Goal: Information Seeking & Learning: Check status

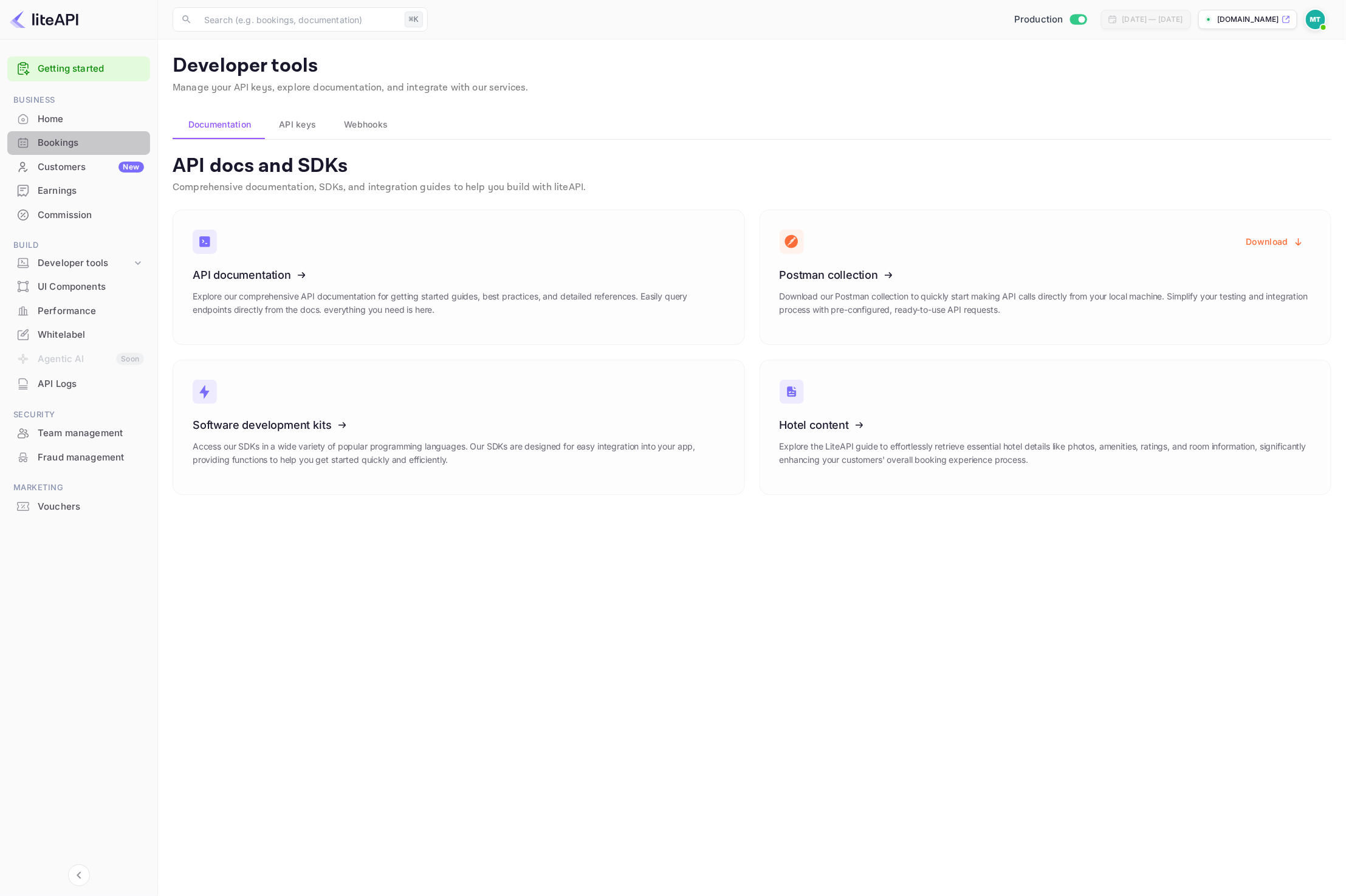
click at [59, 140] on div "Bookings" at bounding box center [91, 142] width 106 height 14
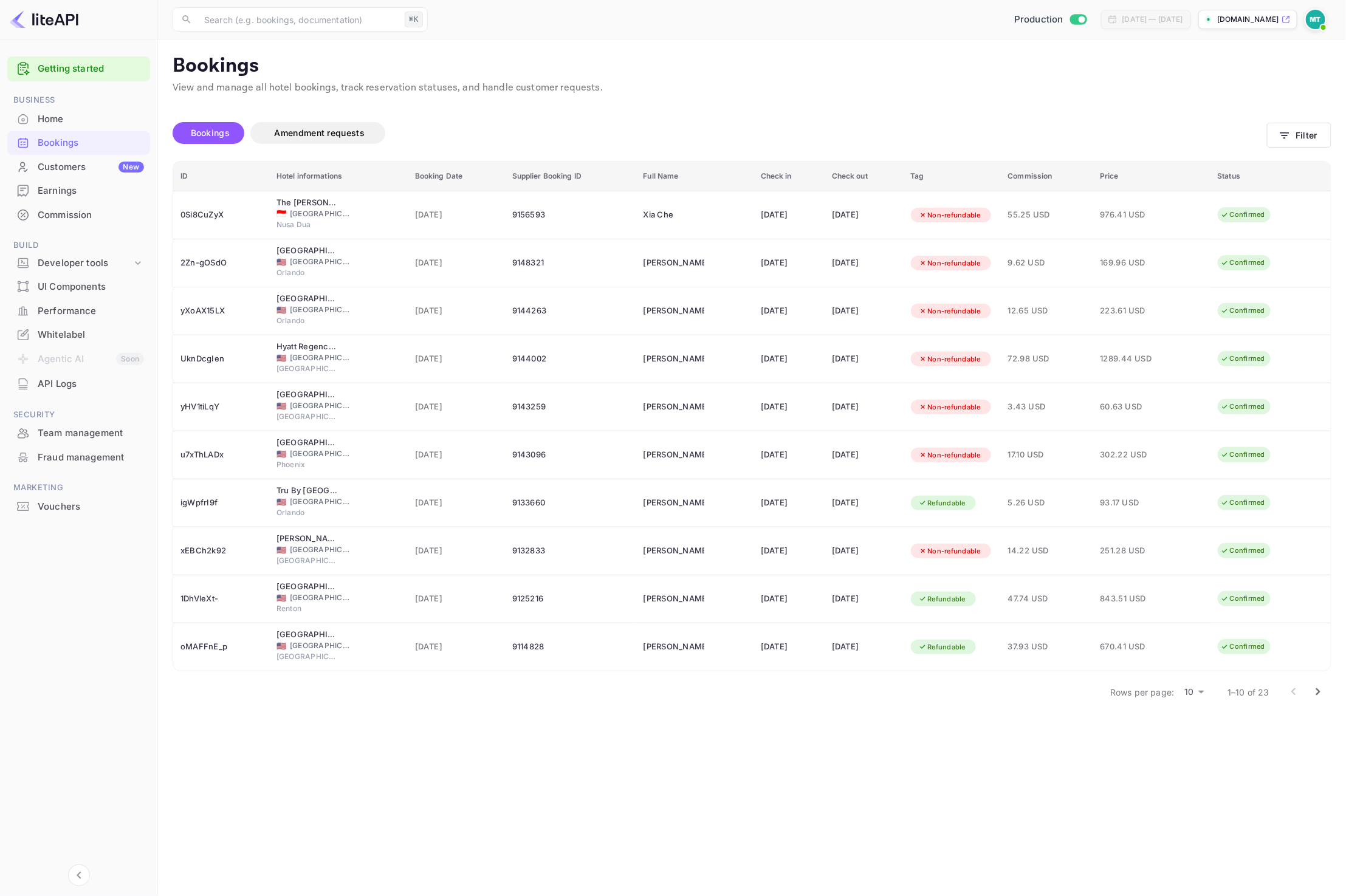
click at [800, 118] on div "Bookings Amendment requests" at bounding box center [720, 136] width 1095 height 51
click at [71, 118] on div "Home" at bounding box center [91, 119] width 106 height 14
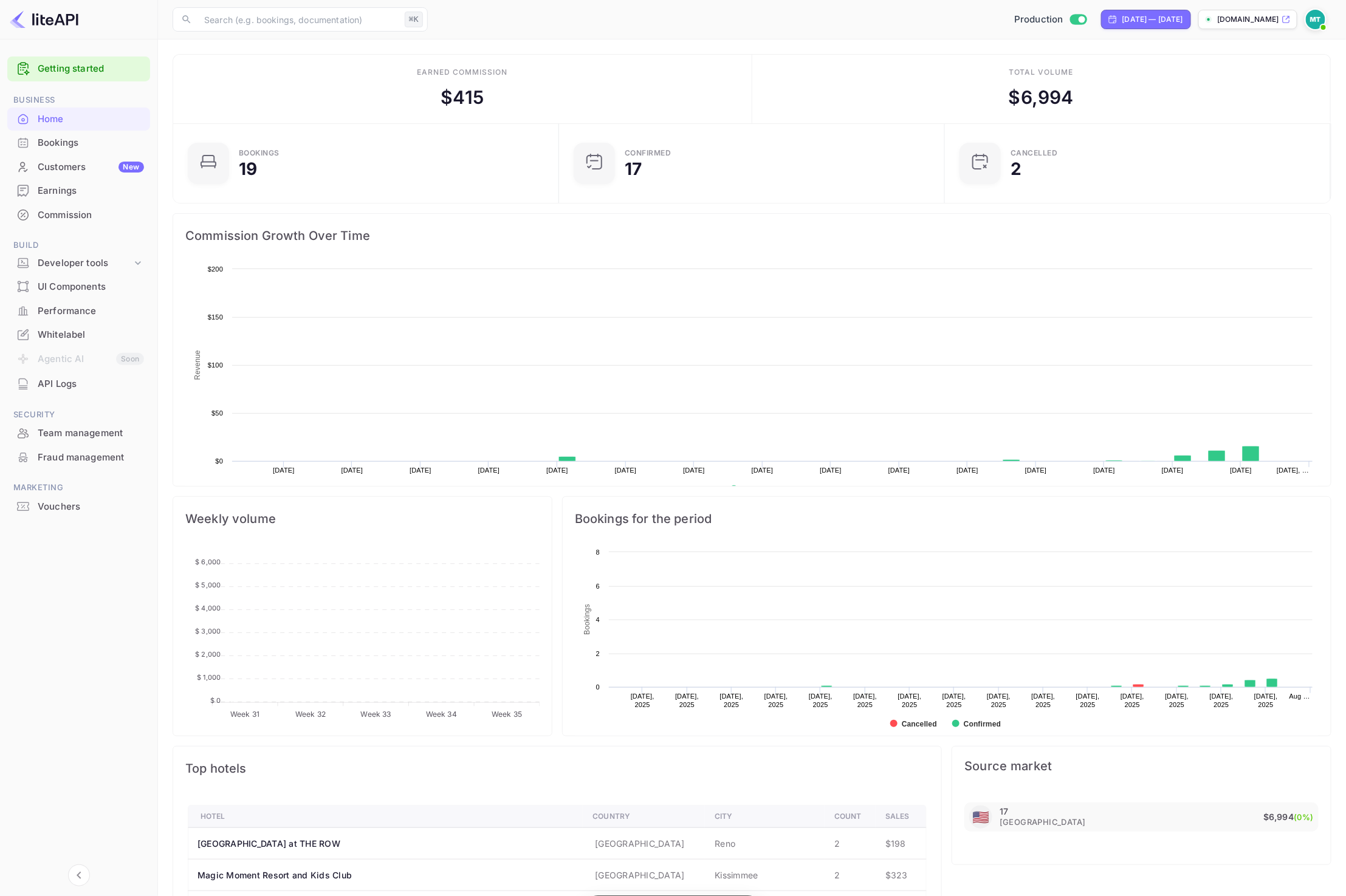
scroll to position [198, 378]
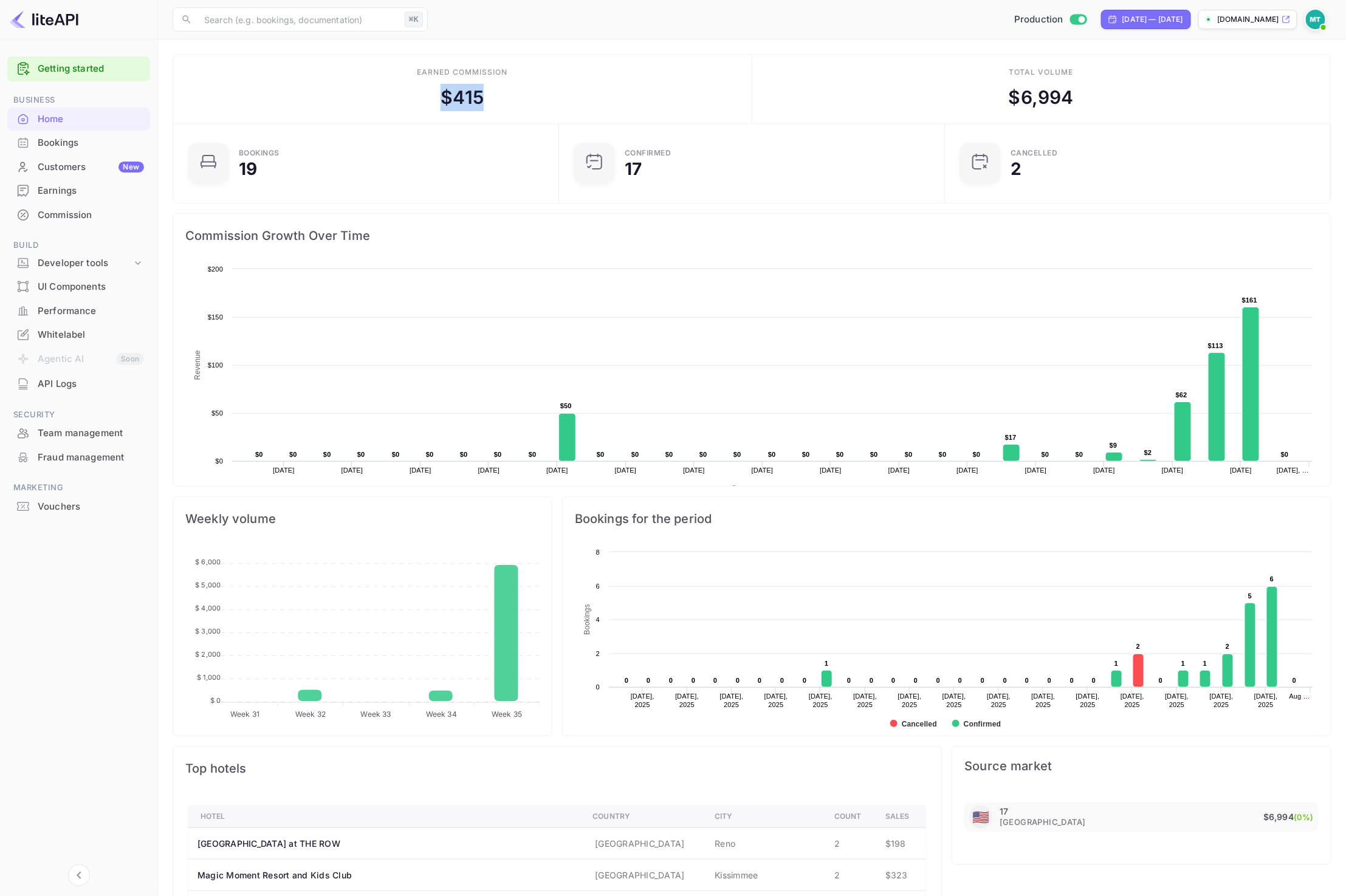
drag, startPoint x: 446, startPoint y: 92, endPoint x: 479, endPoint y: 95, distance: 33.1
click at [479, 95] on div "$ 415" at bounding box center [462, 97] width 43 height 28
click at [836, 42] on main "Earned commission $ 415 Total volume $ 6,994 Bookings 19 Confirmed 17 CANCELLED…" at bounding box center [752, 622] width 1188 height 1166
click at [750, 47] on main "Earned commission $ 415 Total volume $ 6,994 Bookings 19 Confirmed 17 CANCELLED…" at bounding box center [752, 622] width 1188 height 1166
click at [1150, 23] on div "Jul 29, 2025 — Aug 28, 2025" at bounding box center [1152, 19] width 61 height 11
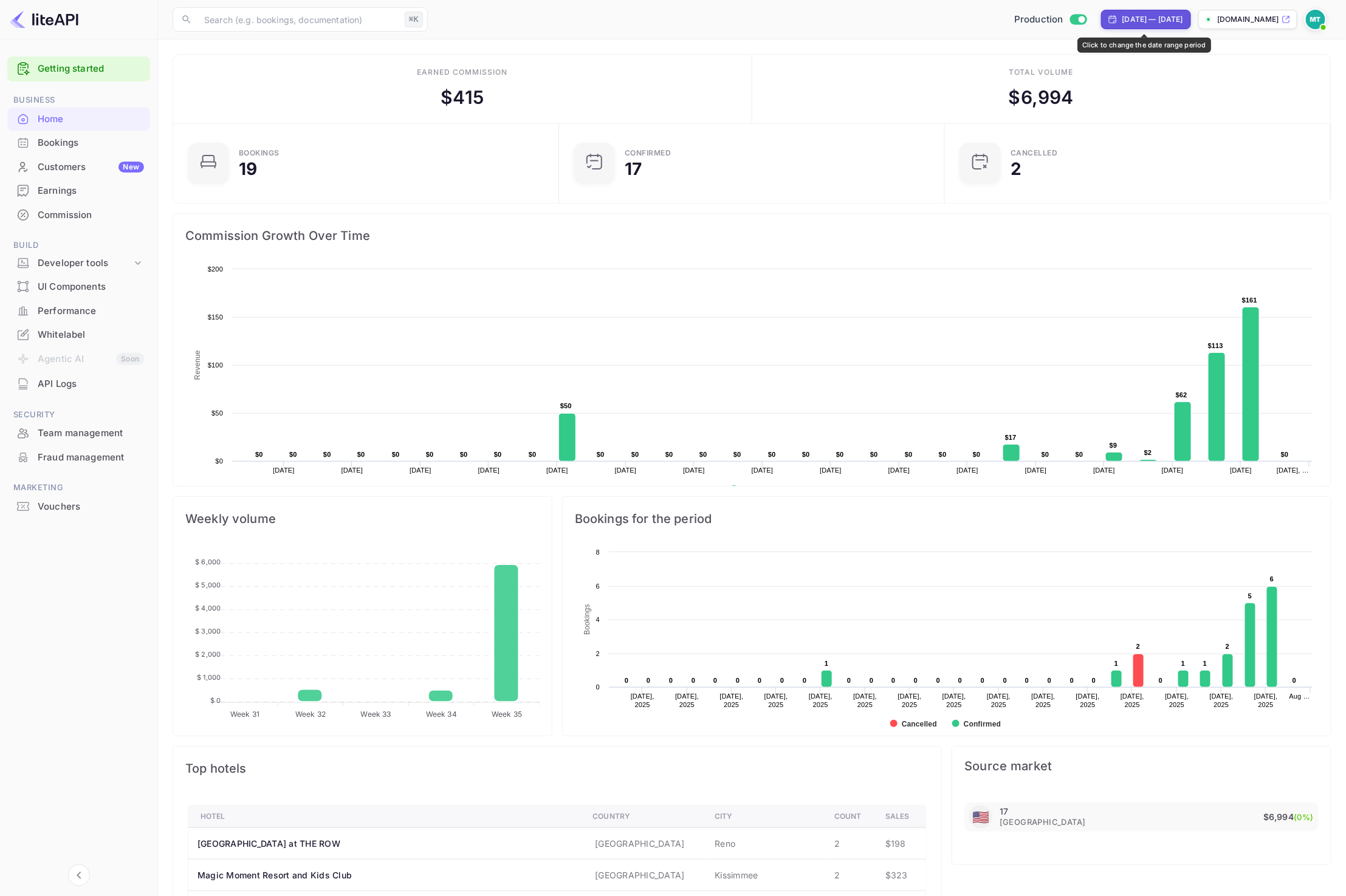
select select "6"
select select "2025"
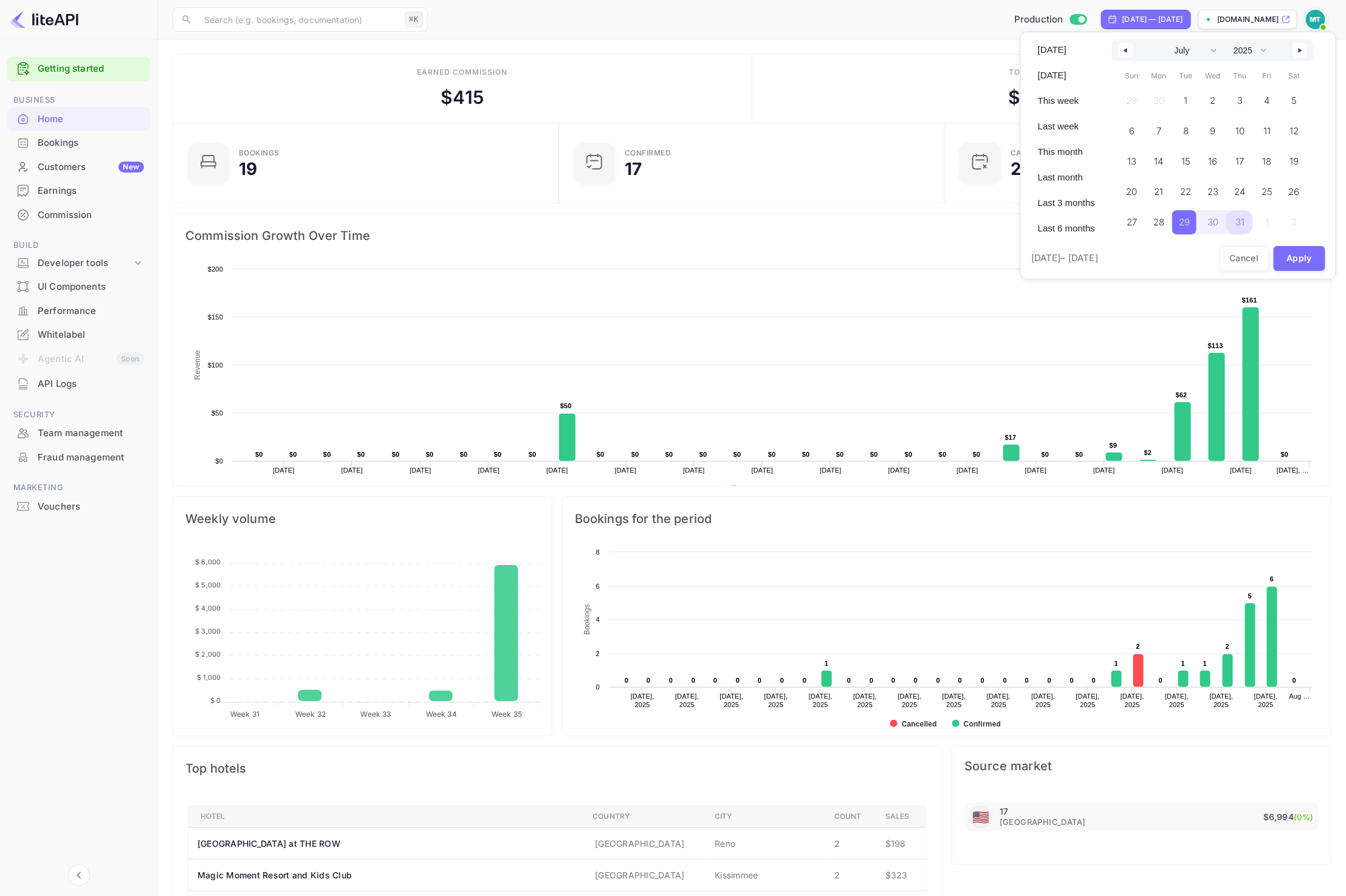
click at [1240, 227] on span "31" at bounding box center [1240, 222] width 9 height 22
click at [1302, 49] on icon "button" at bounding box center [1301, 50] width 6 height 5
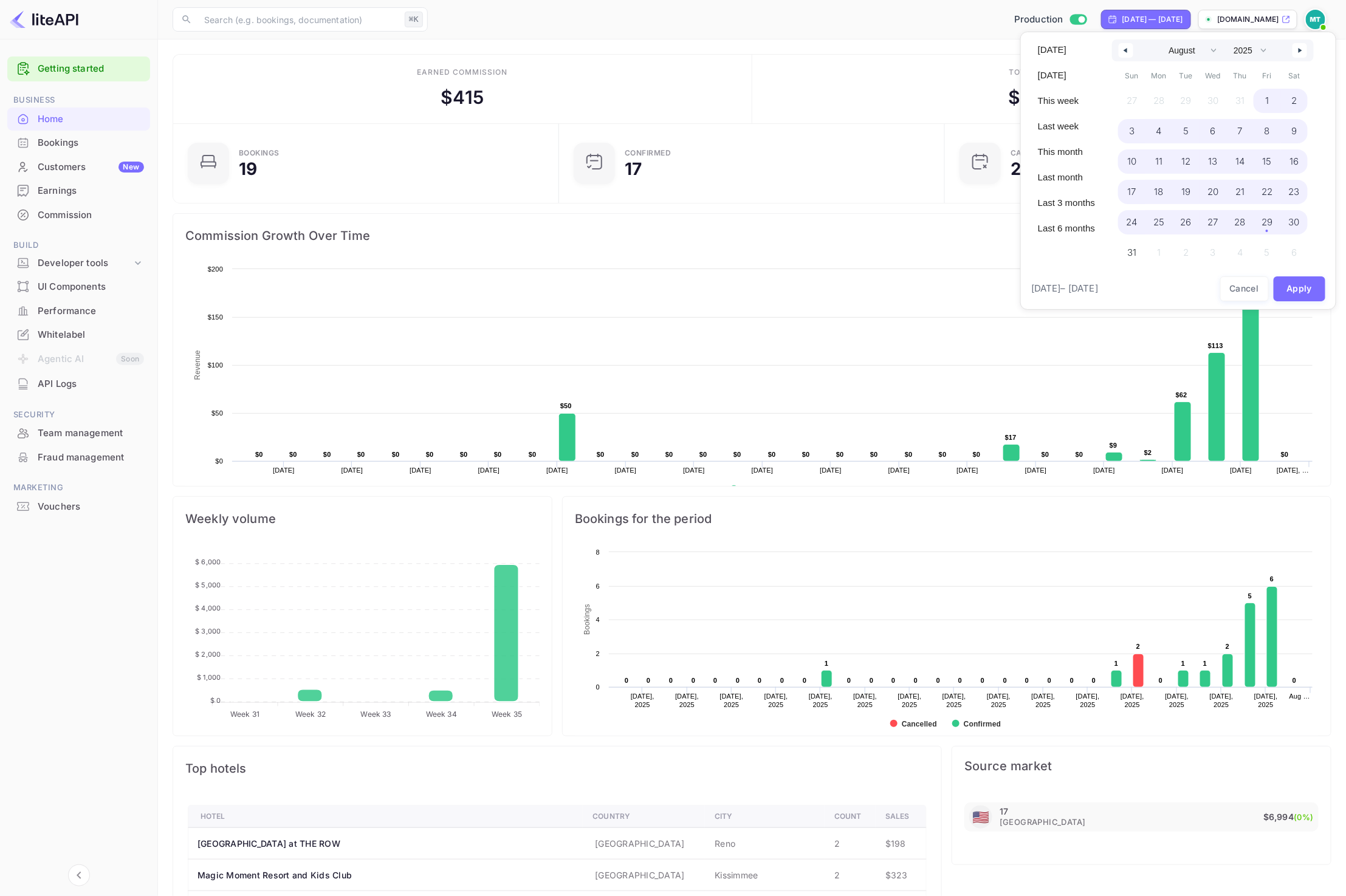
click at [1292, 223] on span "30" at bounding box center [1294, 222] width 11 height 22
select select "6"
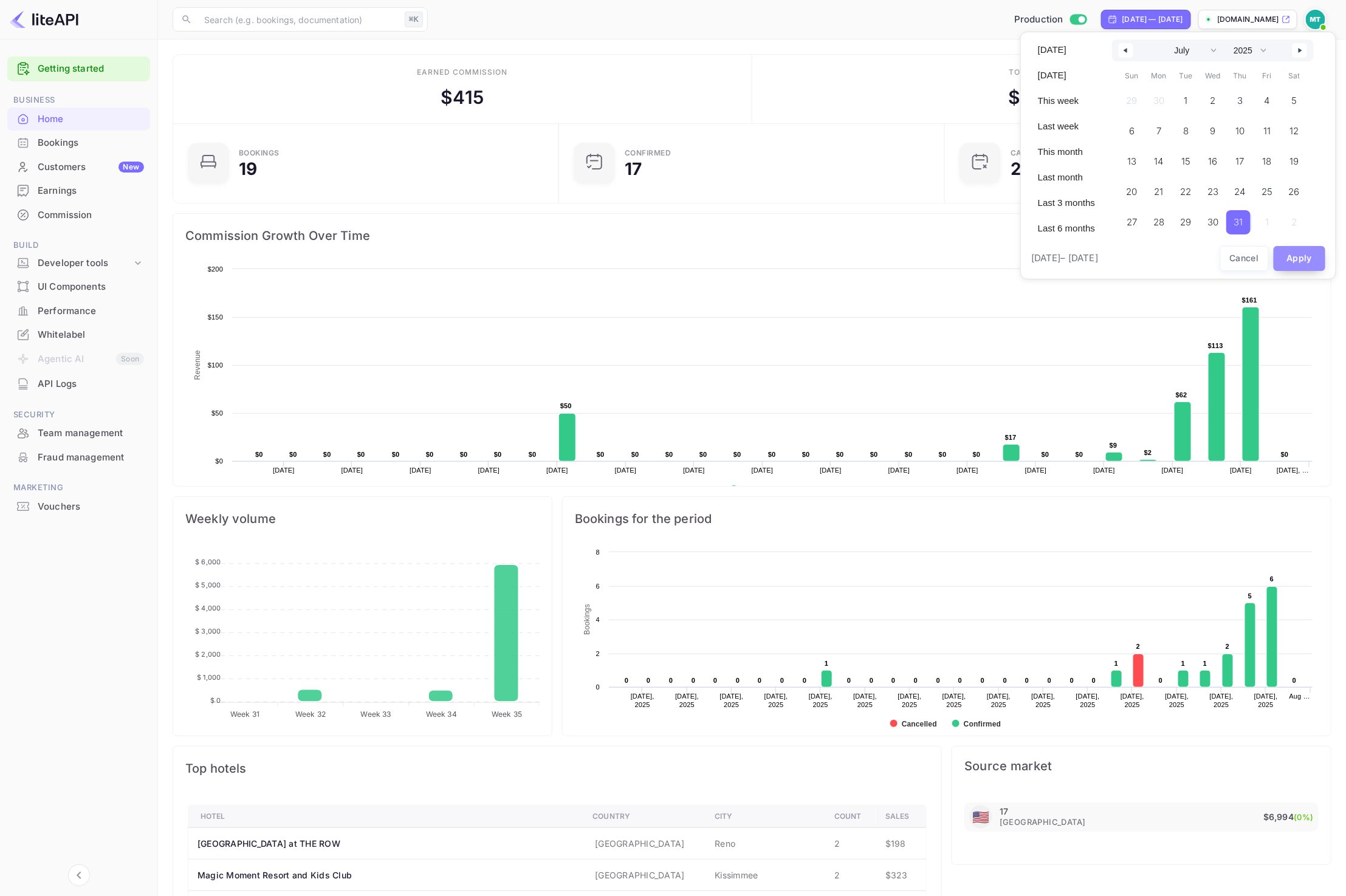
click at [1296, 255] on button "Apply" at bounding box center [1300, 258] width 52 height 25
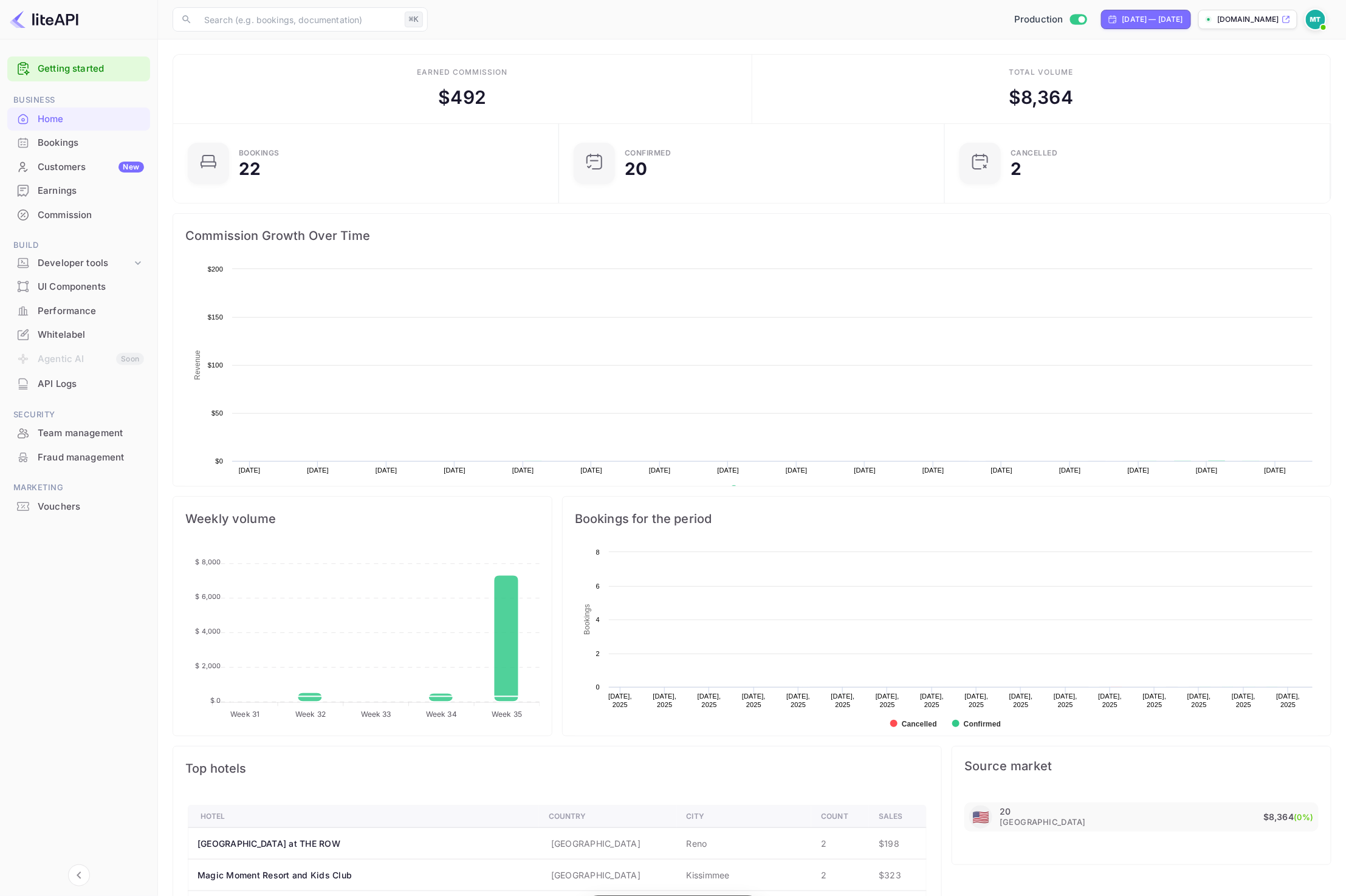
scroll to position [198, 378]
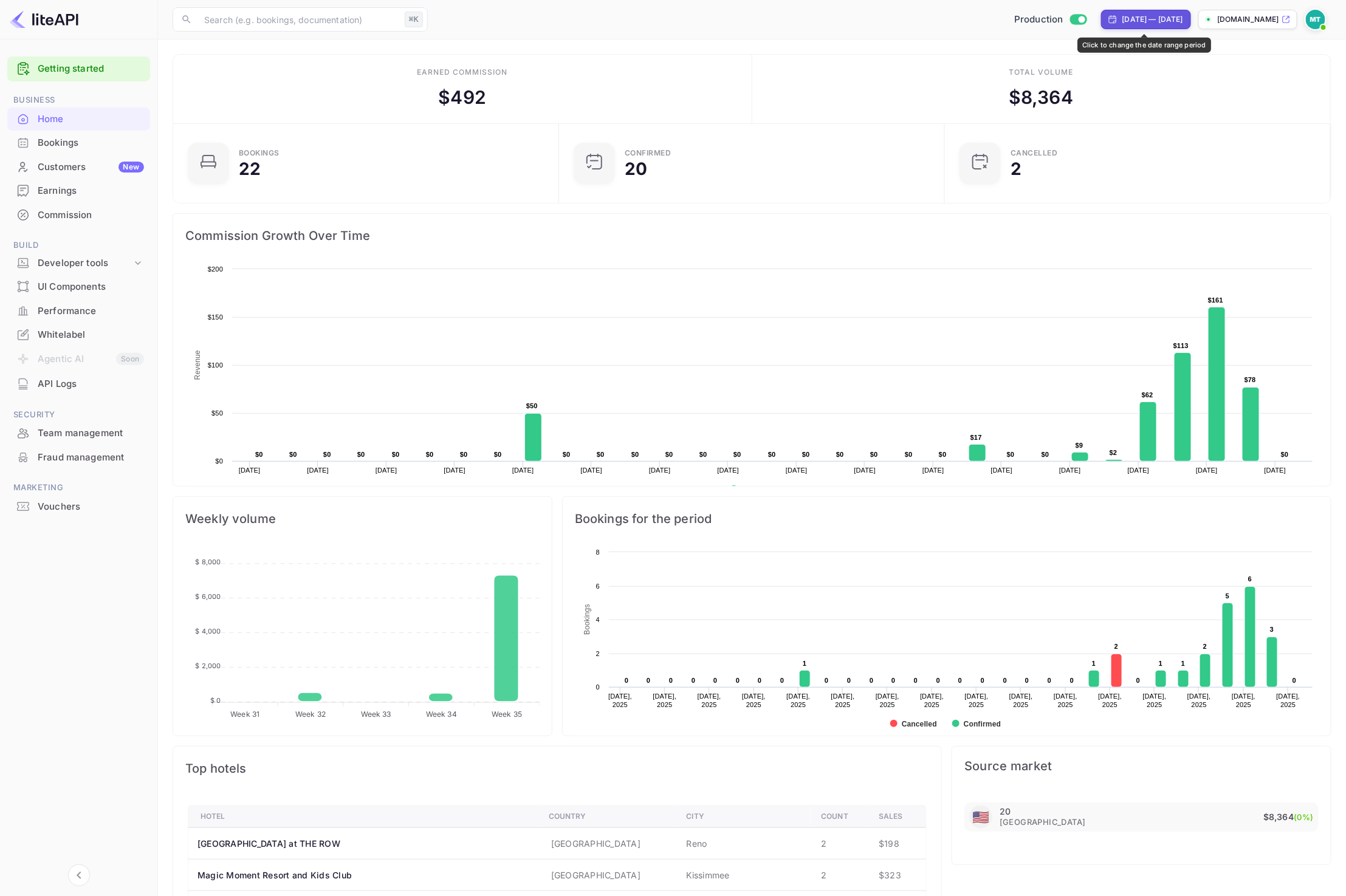
click at [1127, 21] on div "Jul 30, 2025 — Aug 29, 2025" at bounding box center [1152, 19] width 61 height 11
select select "6"
select select "2025"
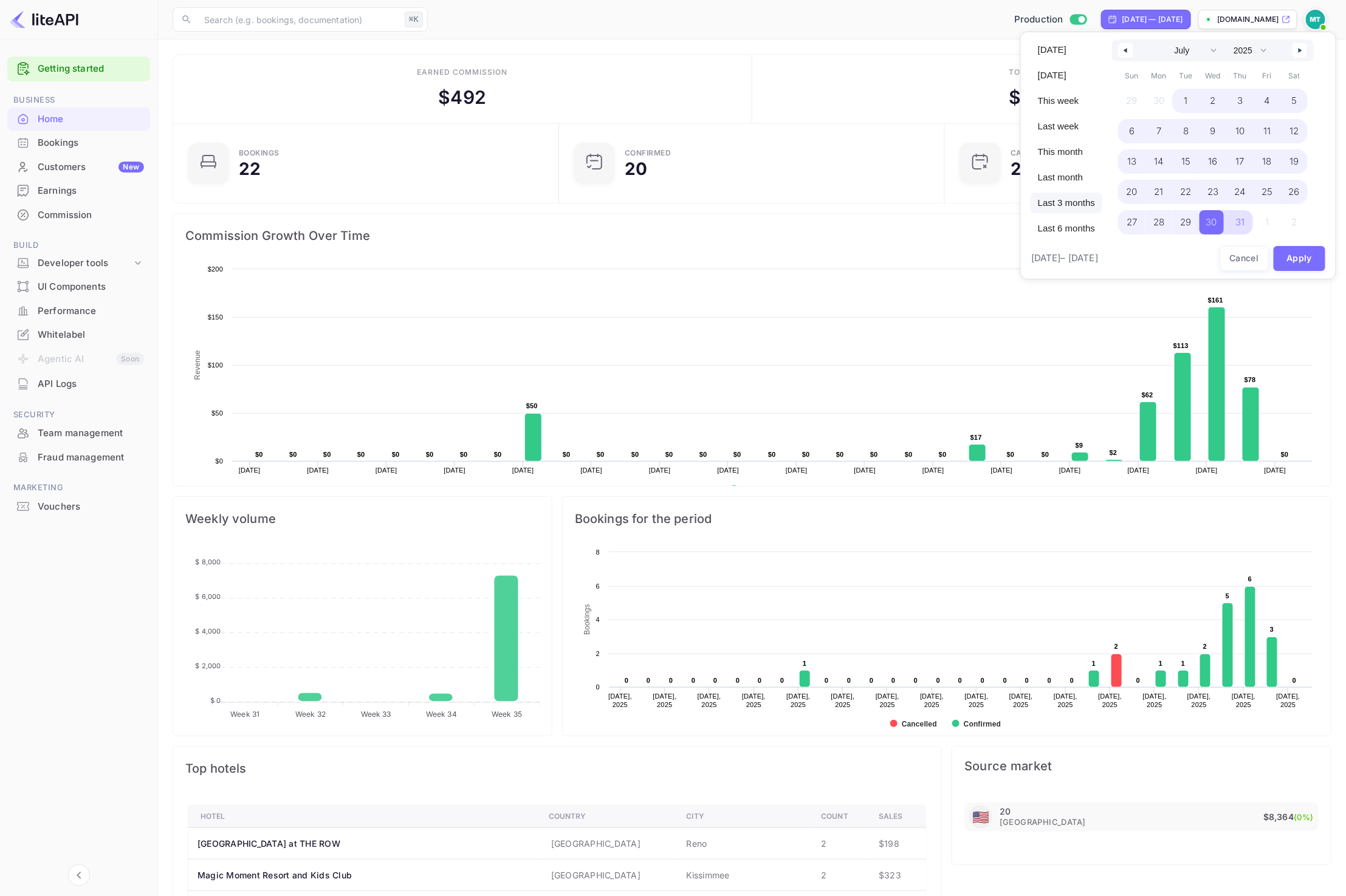
click at [1064, 199] on span "Last 3 months" at bounding box center [1066, 202] width 72 height 21
select select "4"
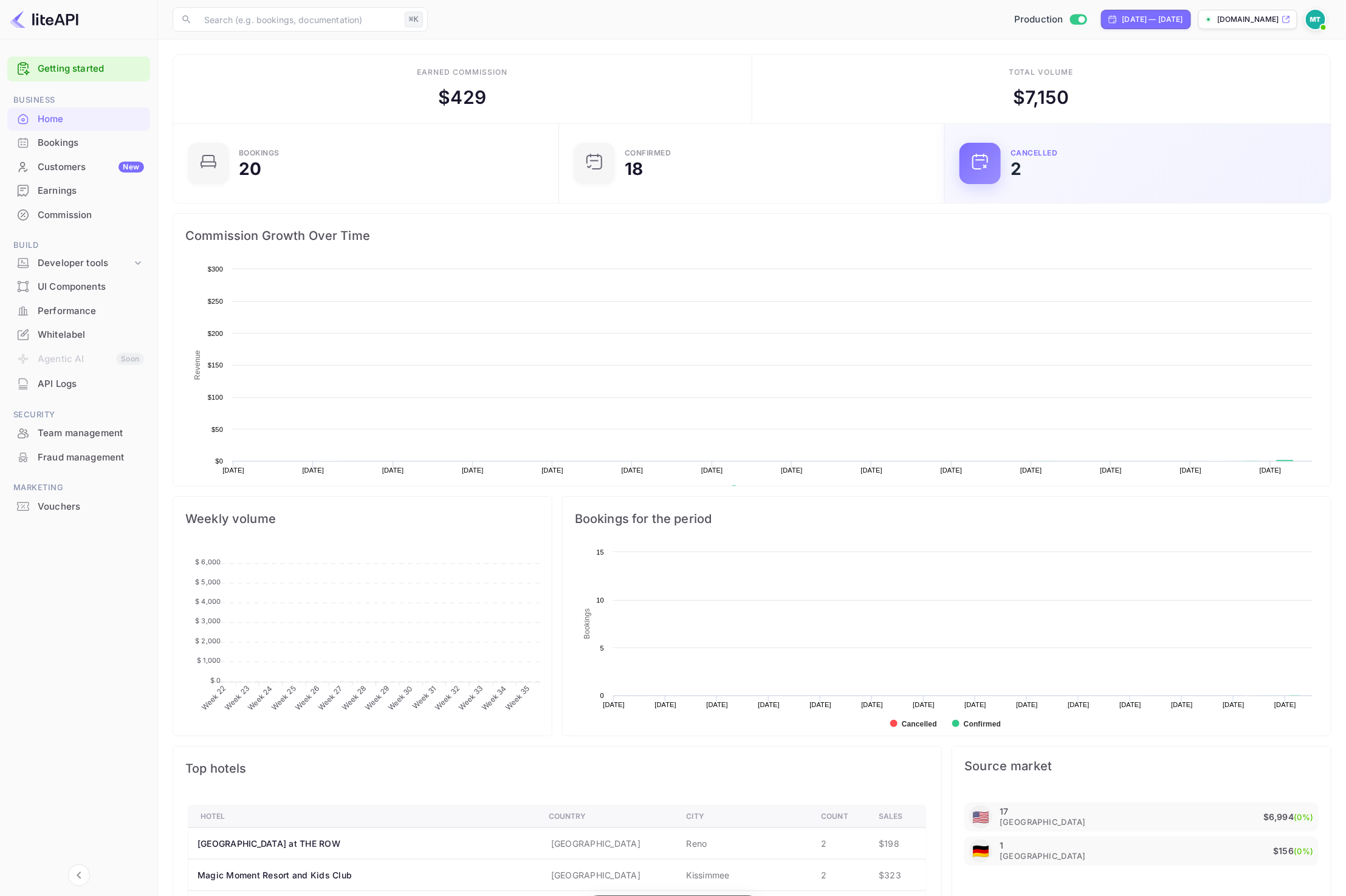
scroll to position [198, 378]
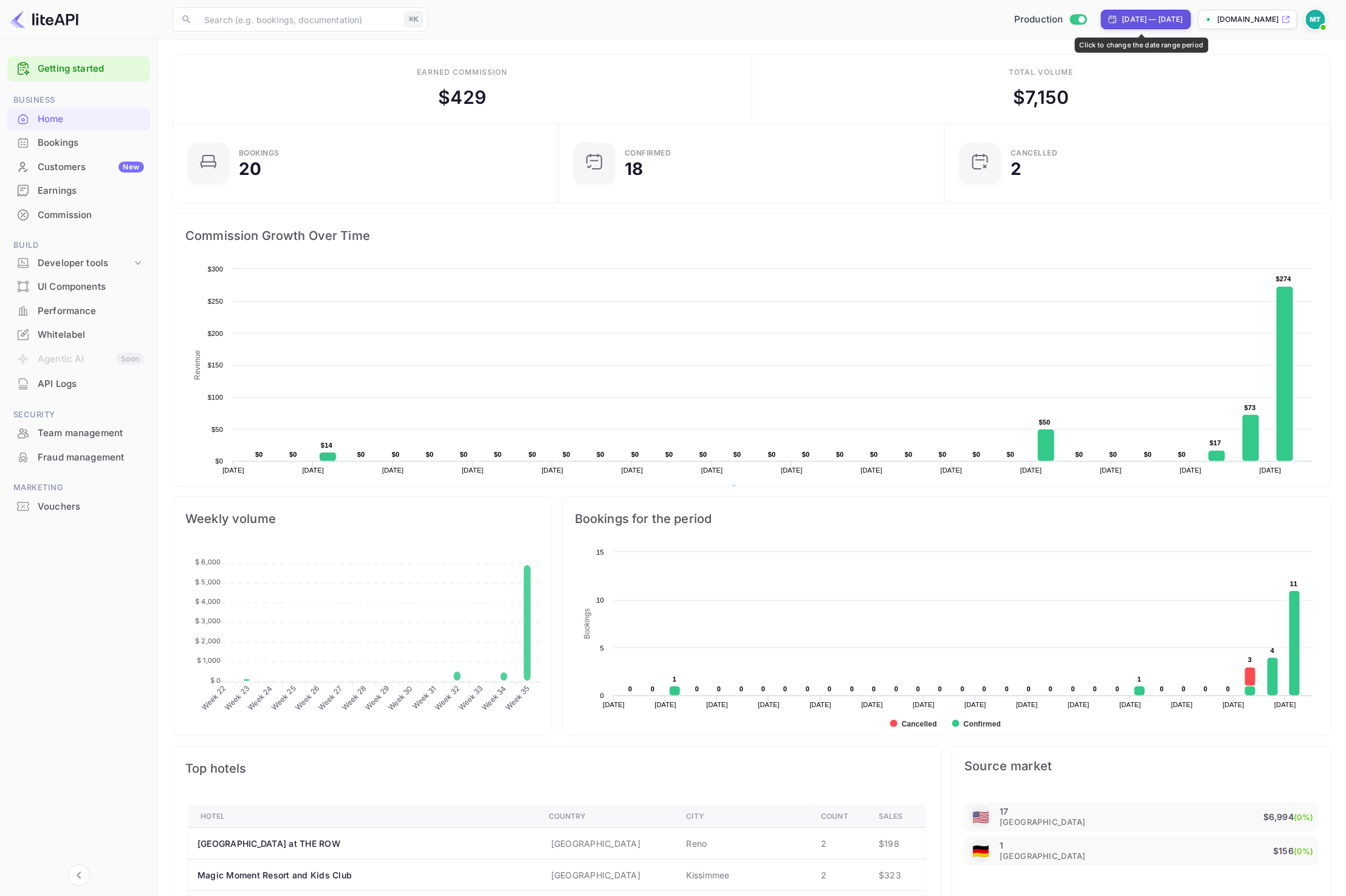
click at [1155, 15] on div "May 28, 2025 — Aug 28, 2025" at bounding box center [1152, 19] width 61 height 11
select select "4"
select select "2025"
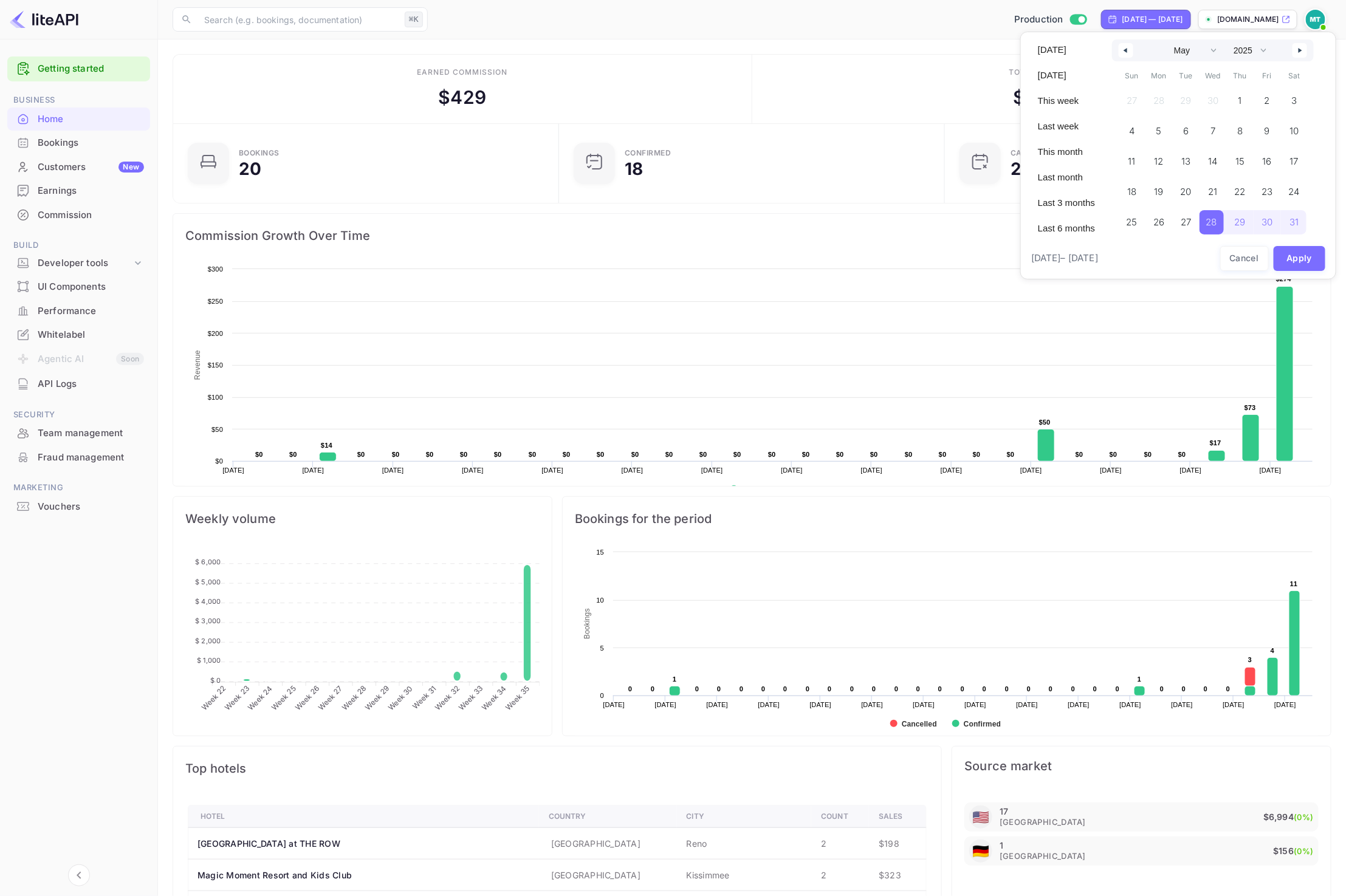
click at [1298, 51] on icon "button" at bounding box center [1301, 50] width 6 height 5
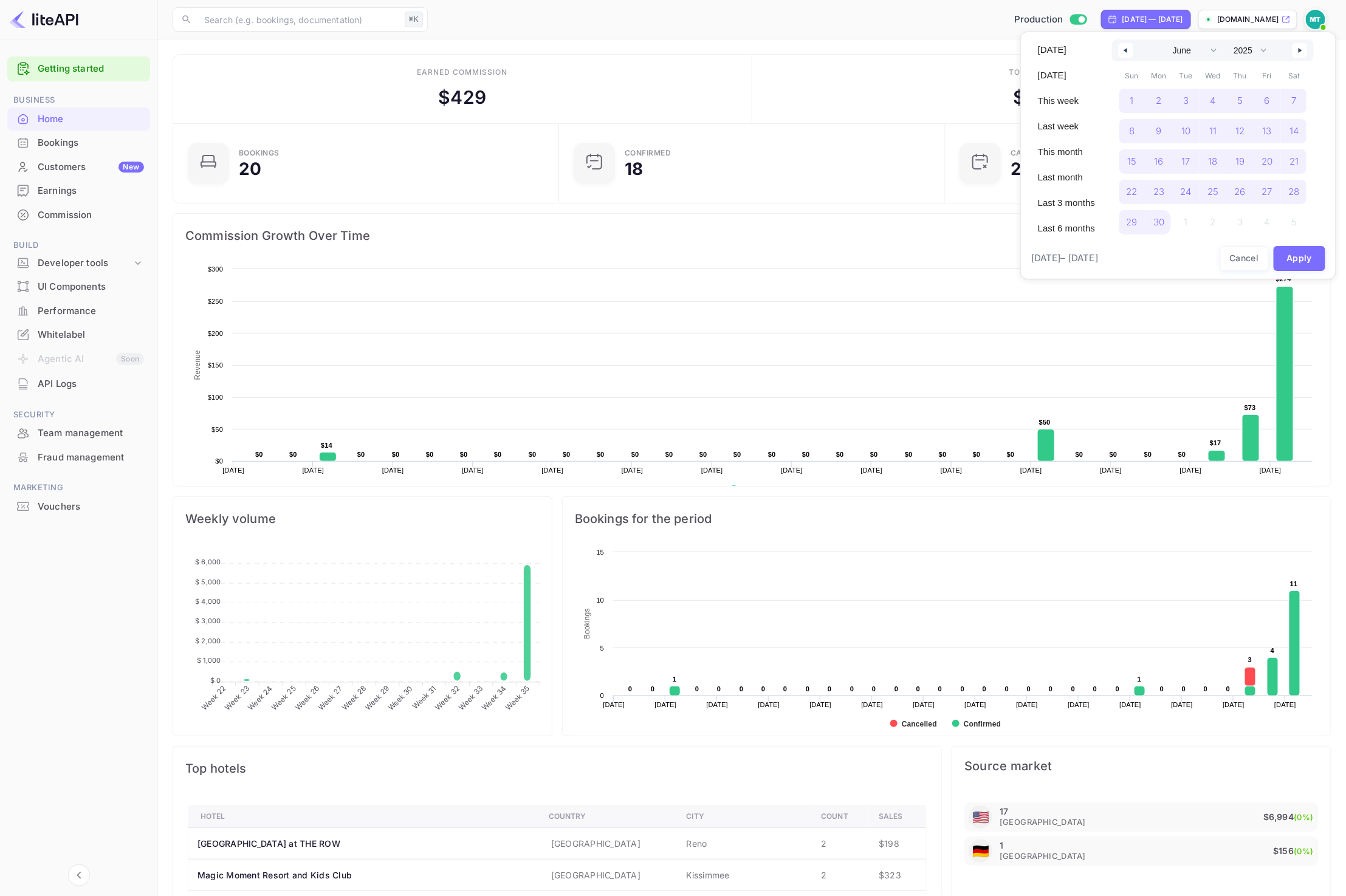
click at [1303, 49] on icon "button" at bounding box center [1301, 50] width 6 height 5
select select "7"
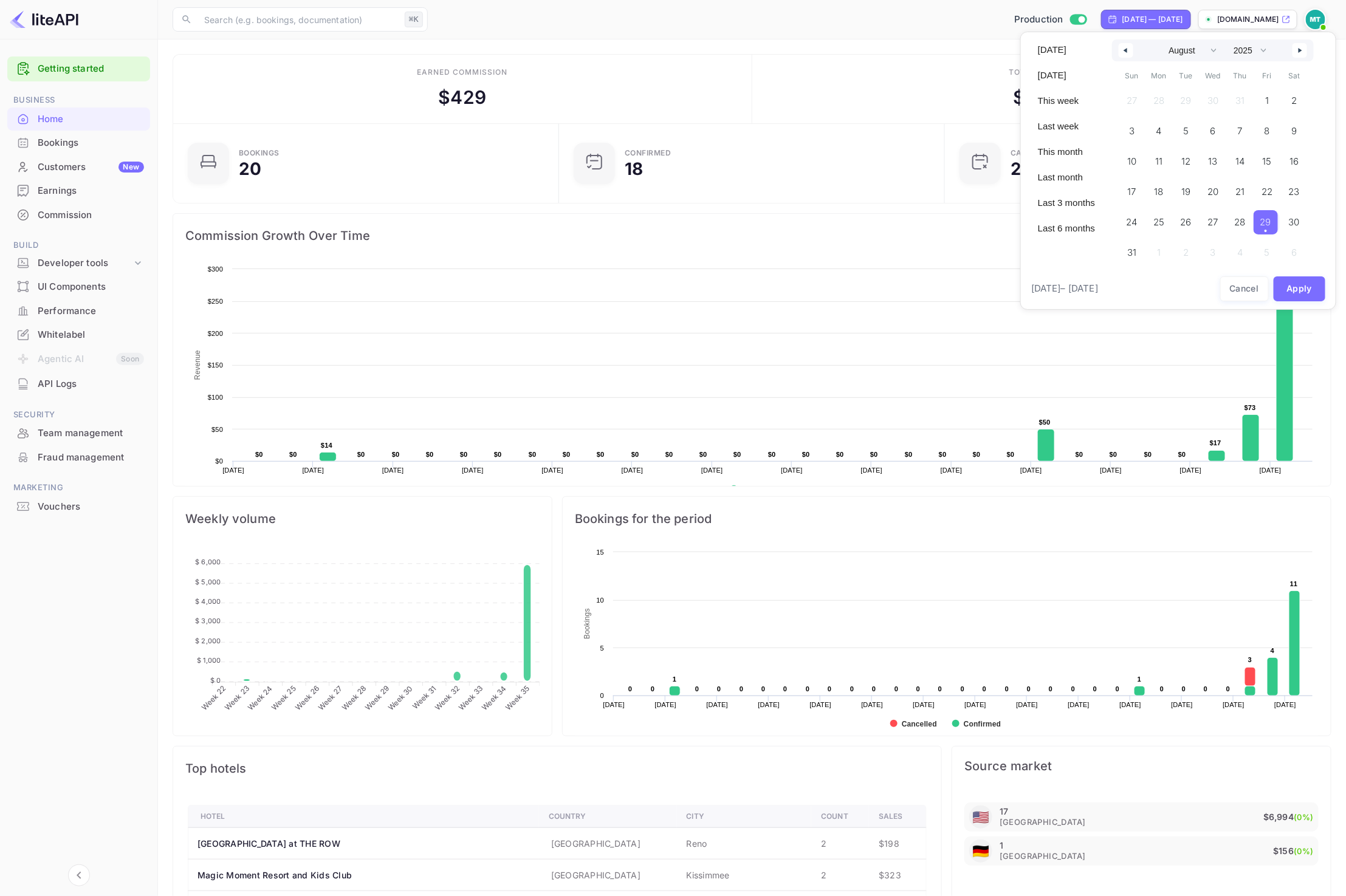
click at [1273, 227] on span "29" at bounding box center [1265, 222] width 24 height 24
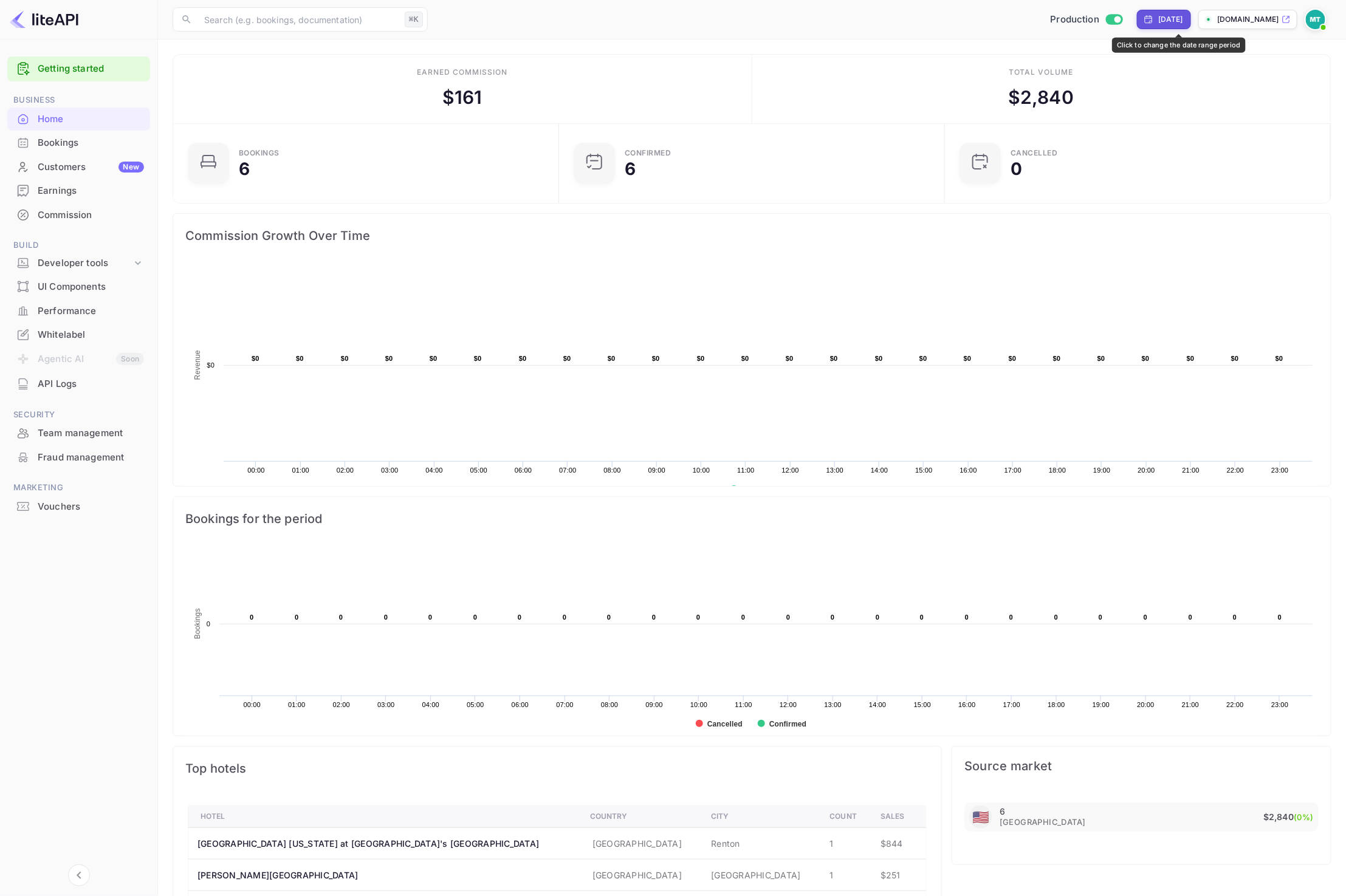
click at [1183, 19] on div "Yesterday" at bounding box center [1170, 19] width 25 height 11
select select "7"
select select "2025"
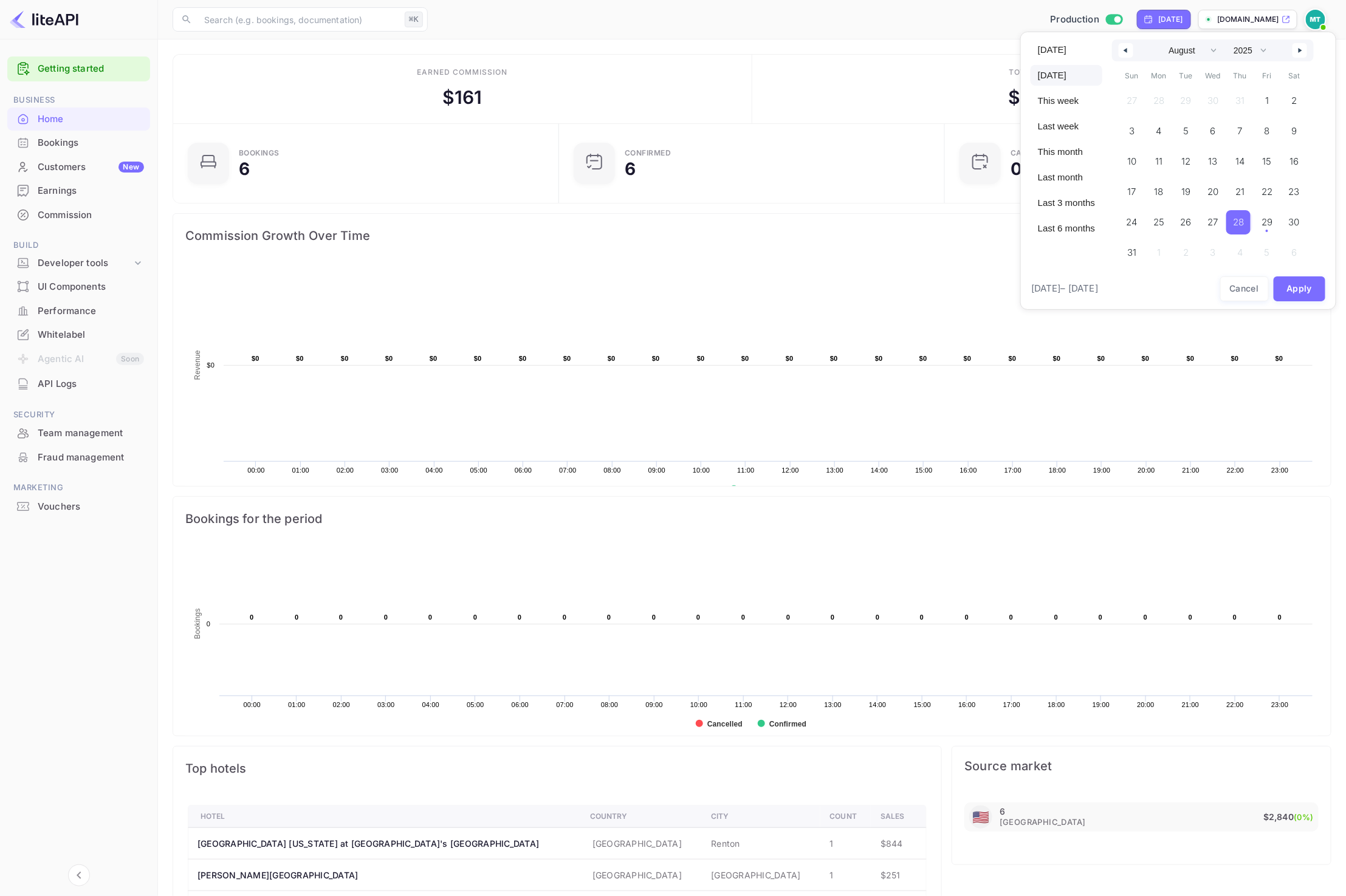
click at [1123, 48] on icon "button" at bounding box center [1123, 50] width 6 height 5
click at [1240, 101] on span "1" at bounding box center [1238, 101] width 3 height 22
click at [1300, 46] on button "button" at bounding box center [1300, 50] width 15 height 15
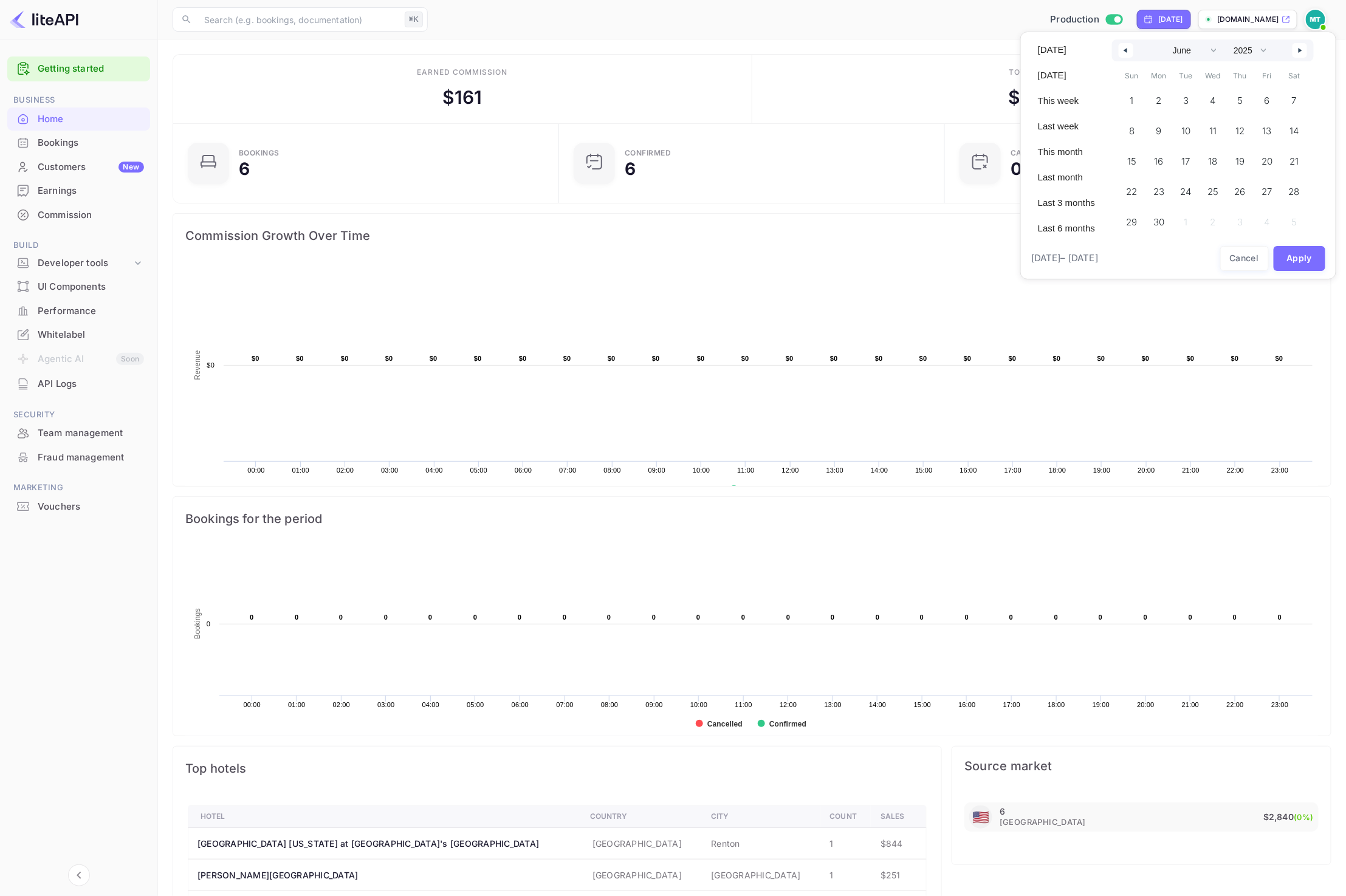
click at [1300, 46] on button "button" at bounding box center [1300, 50] width 15 height 15
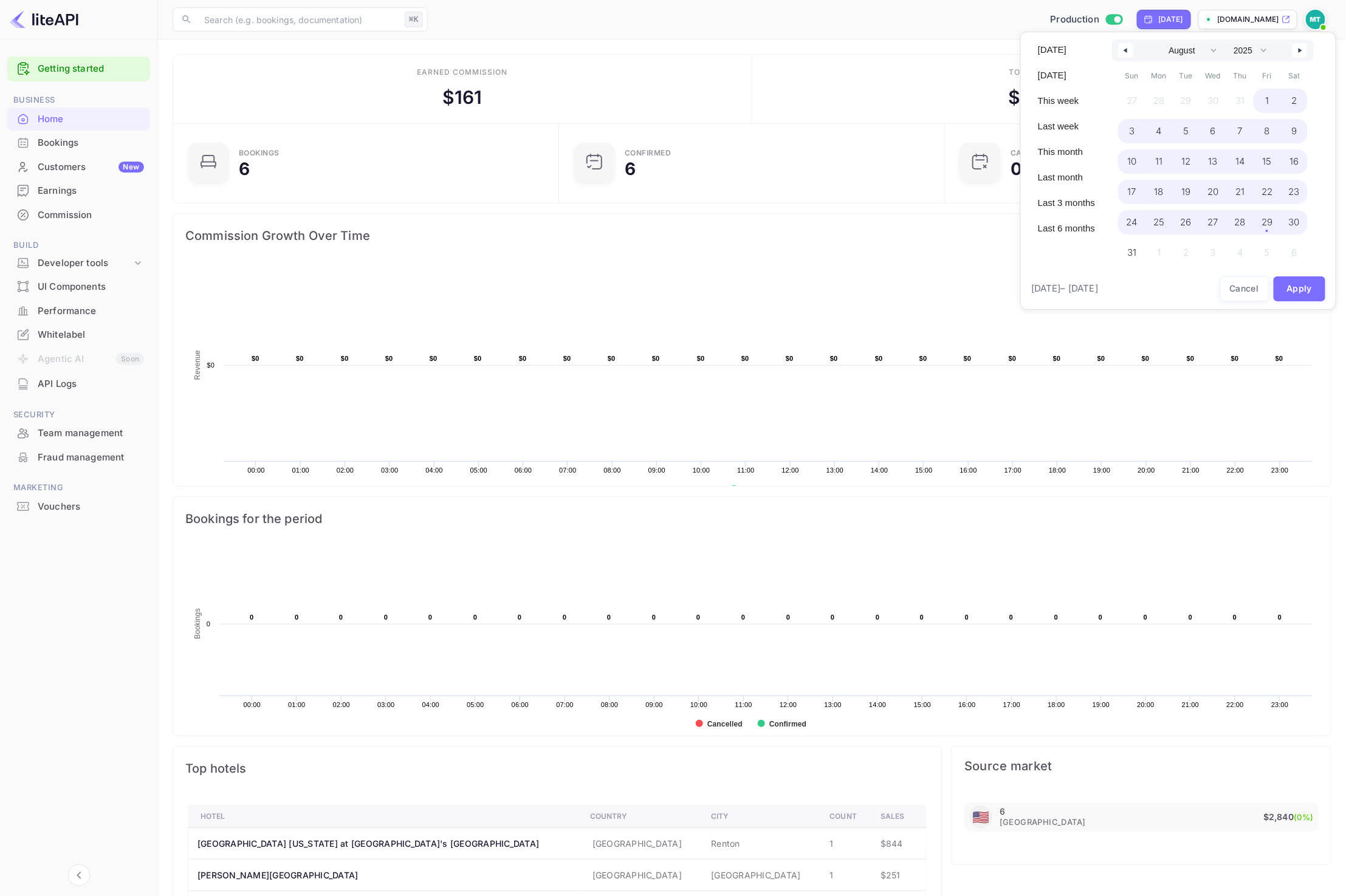
click at [1290, 229] on span "30" at bounding box center [1294, 222] width 11 height 22
click at [1306, 253] on button "Apply" at bounding box center [1300, 258] width 52 height 25
select select "3"
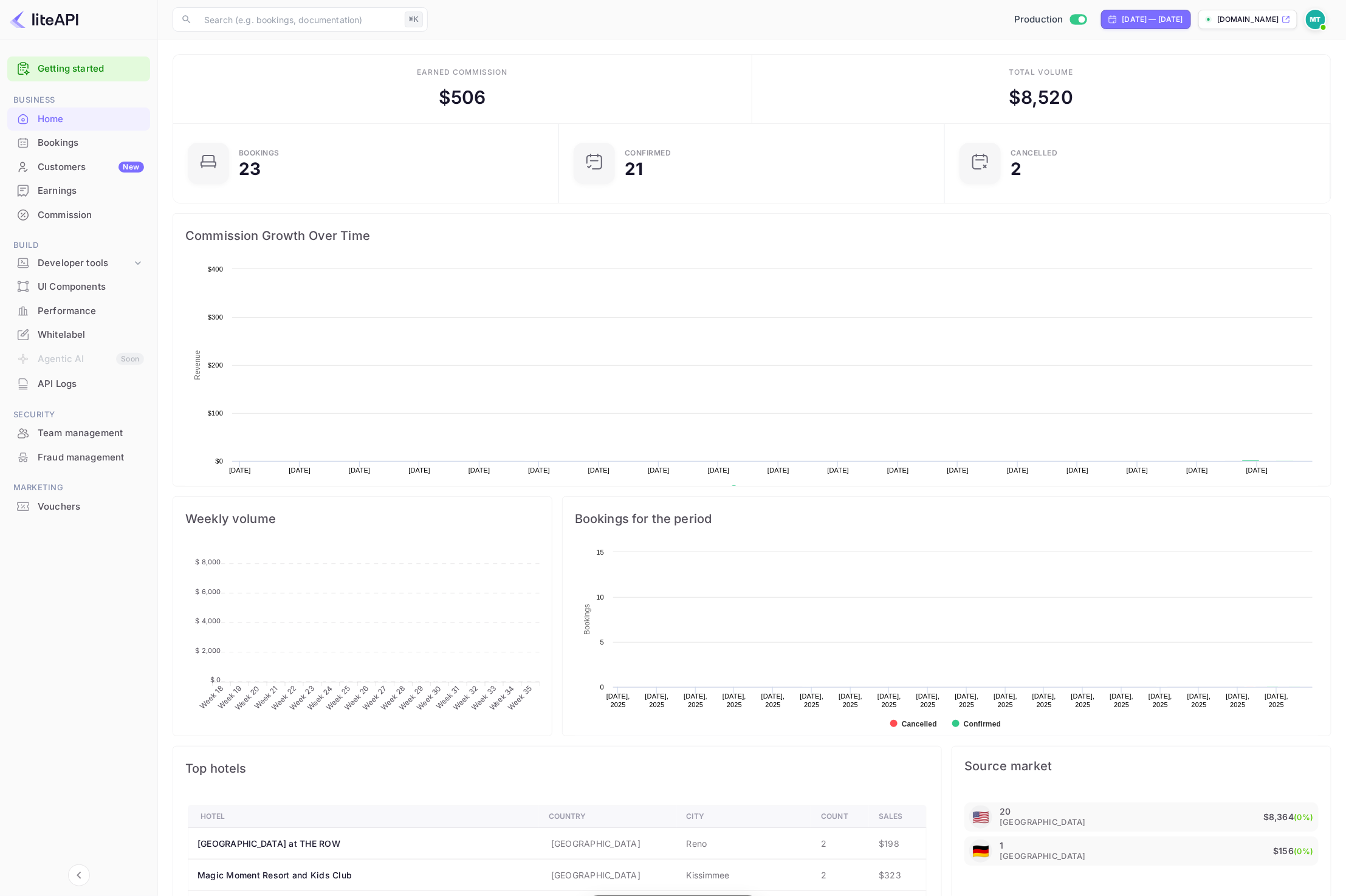
scroll to position [198, 378]
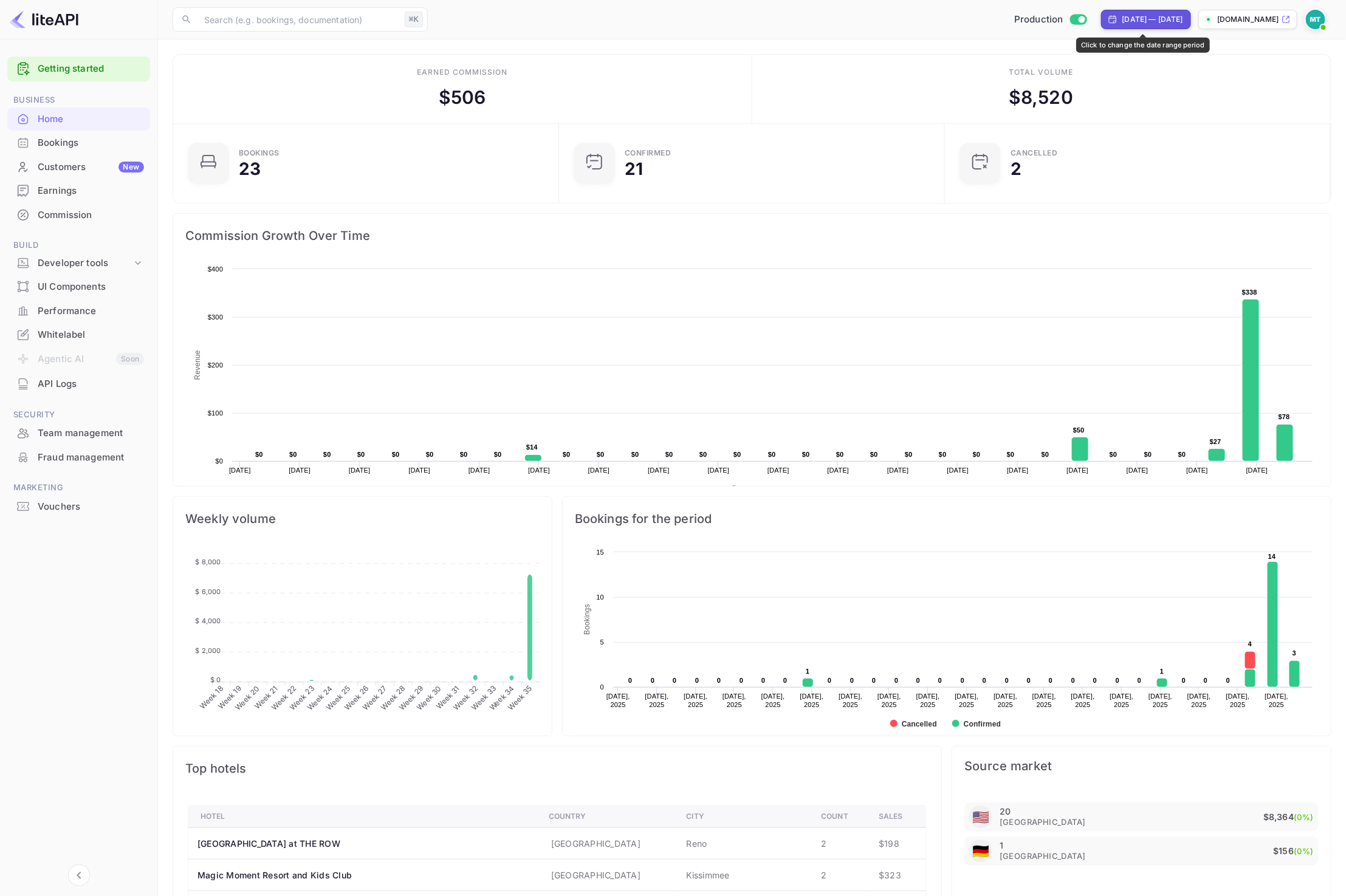
click at [1183, 15] on div "Apr 30, 2025 — Aug 29, 2025" at bounding box center [1152, 19] width 61 height 11
select select "3"
select select "2025"
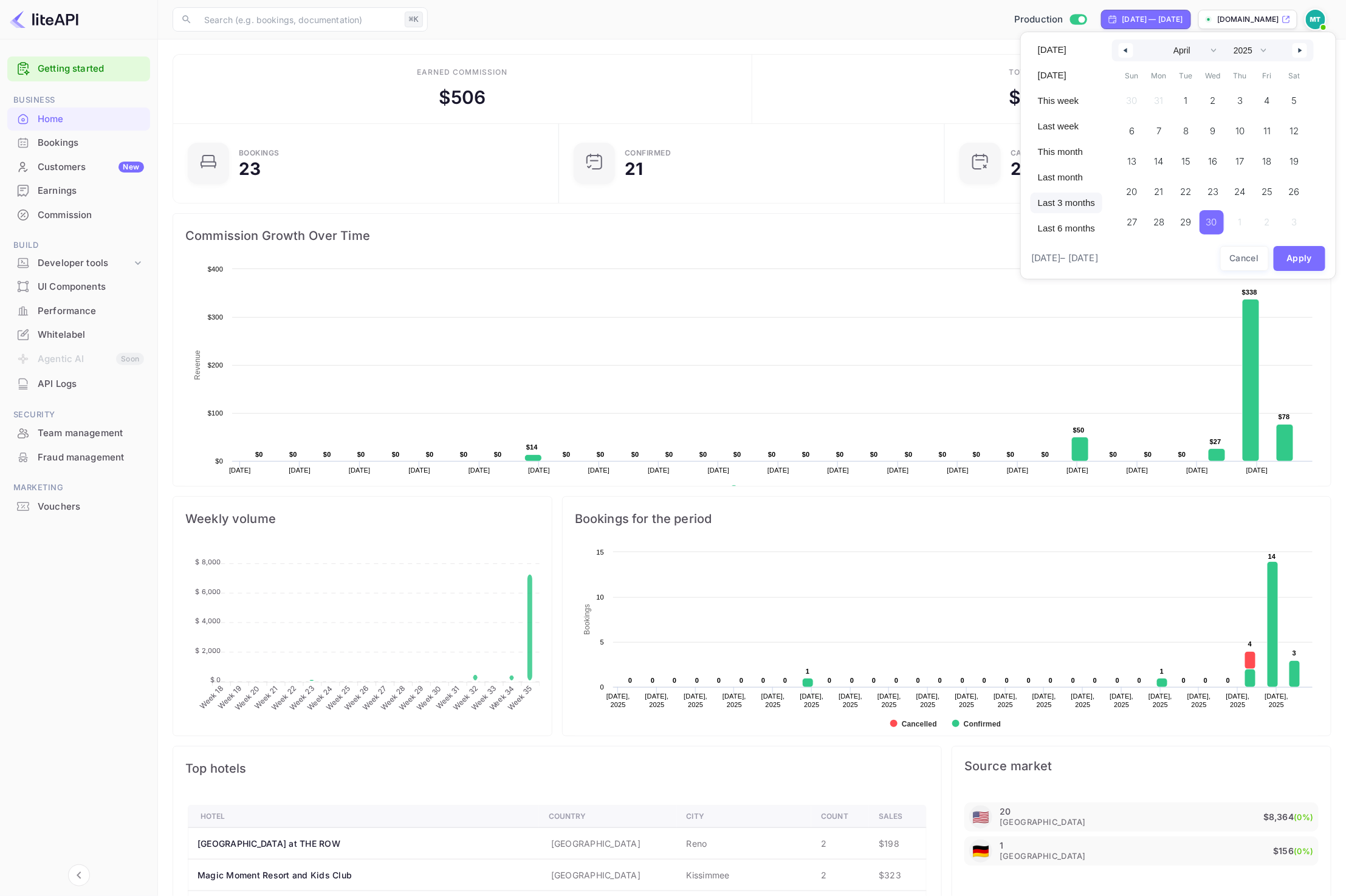
click at [1069, 198] on span "Last 3 months" at bounding box center [1066, 202] width 72 height 21
select select "4"
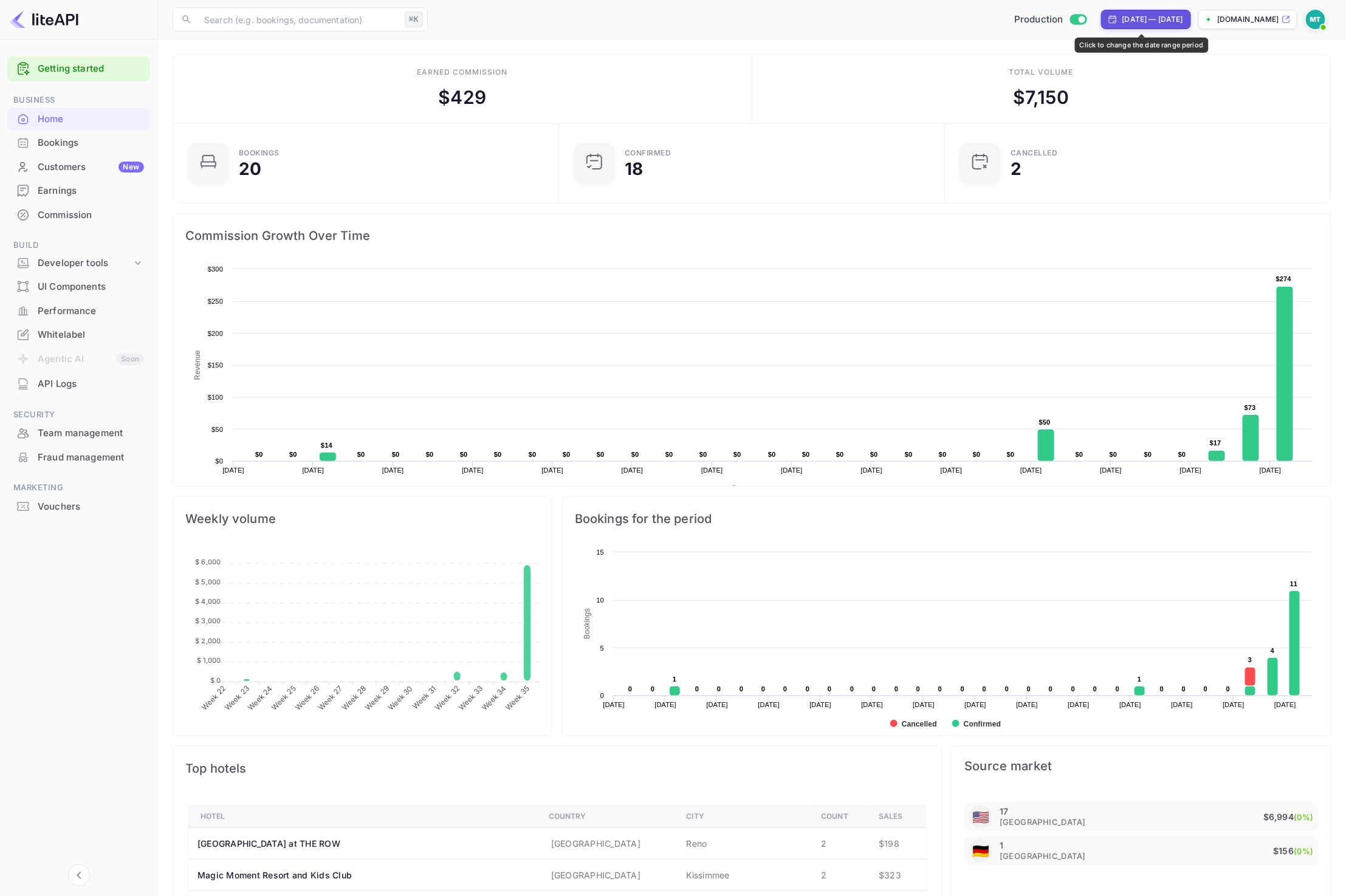
click at [1156, 18] on div "May 28, 2025 — Aug 28, 2025" at bounding box center [1152, 19] width 61 height 11
select select "4"
select select "2025"
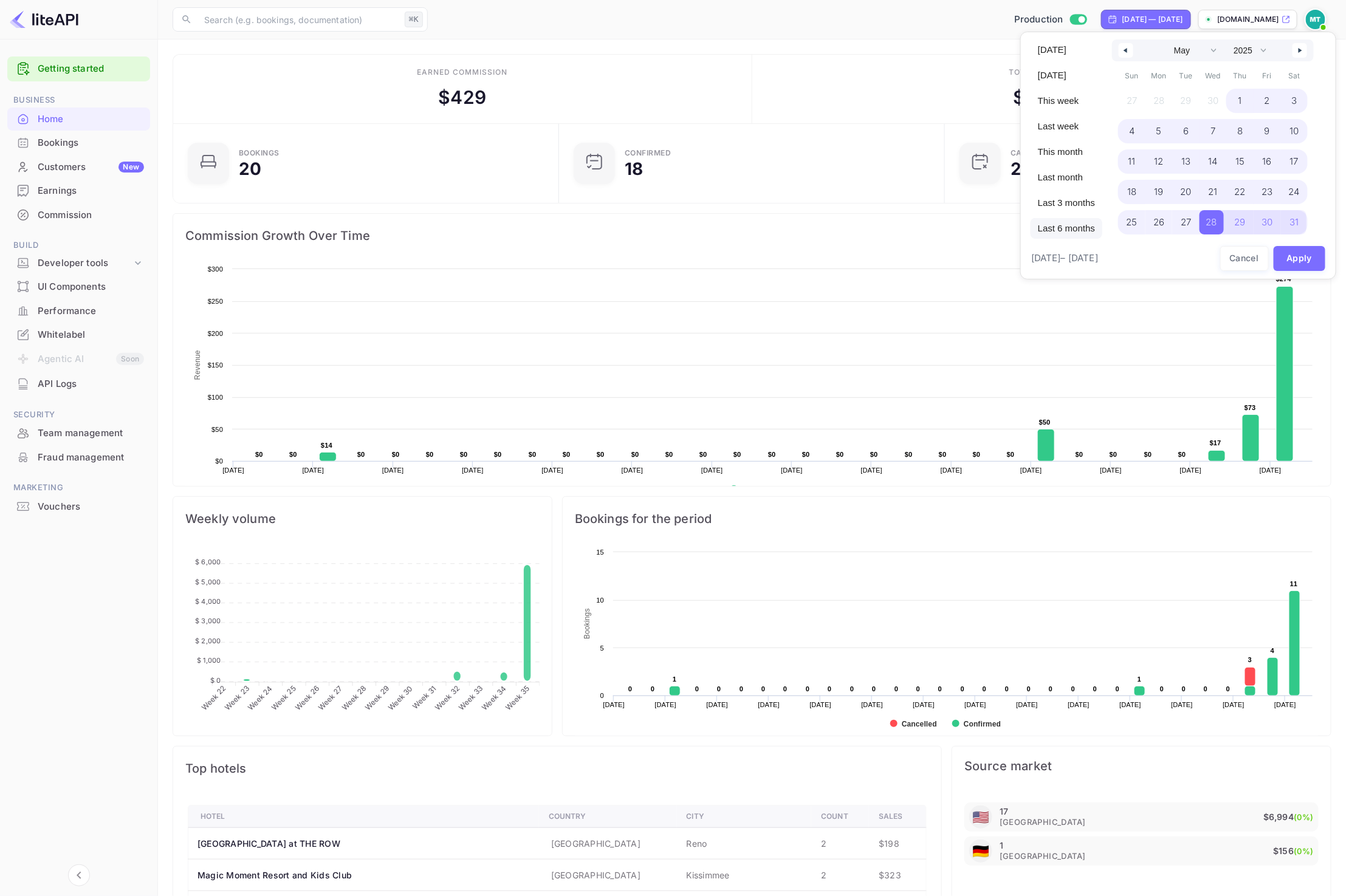
click at [1068, 220] on span "Last 6 months" at bounding box center [1066, 228] width 72 height 21
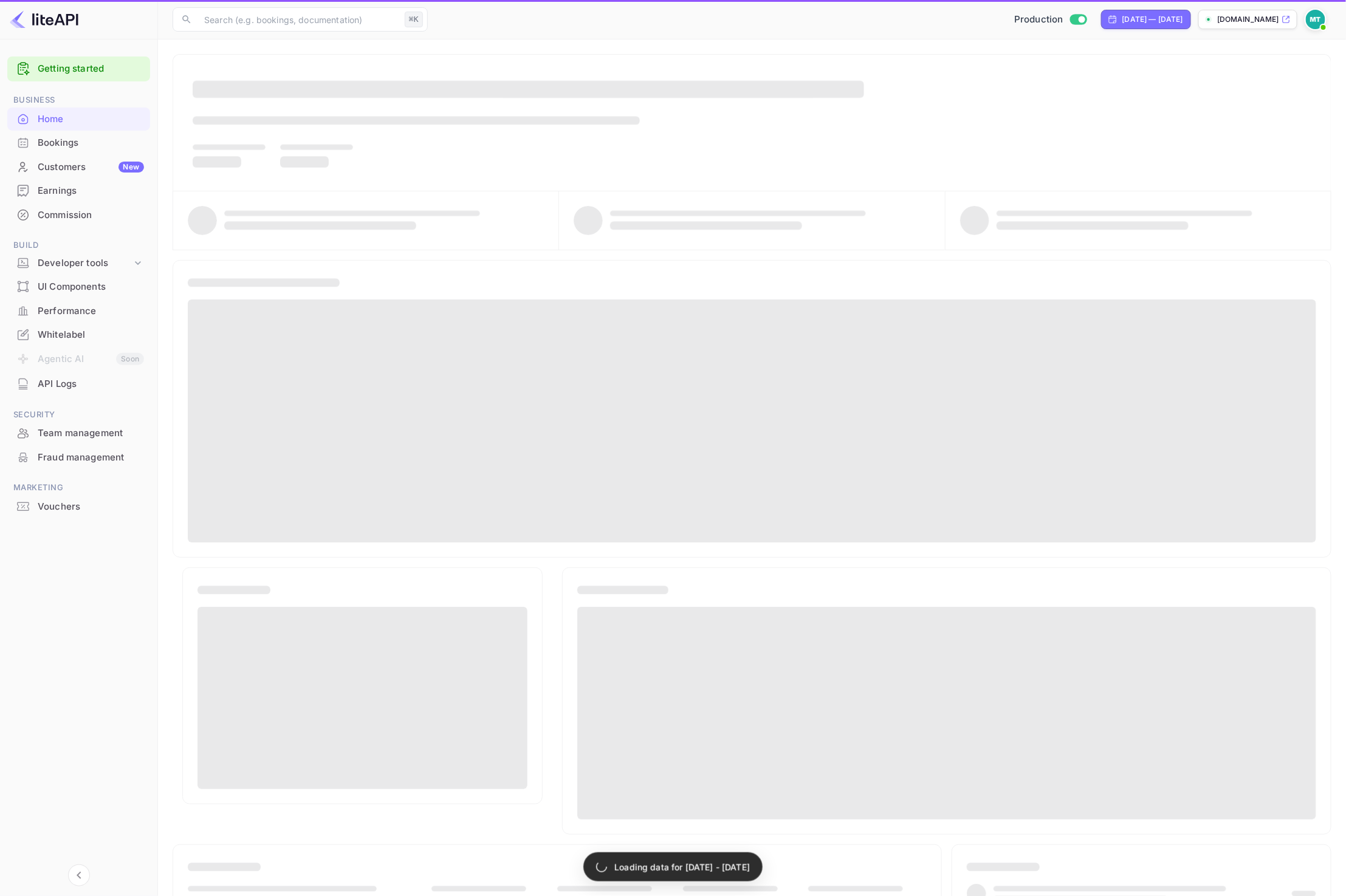
select select "1"
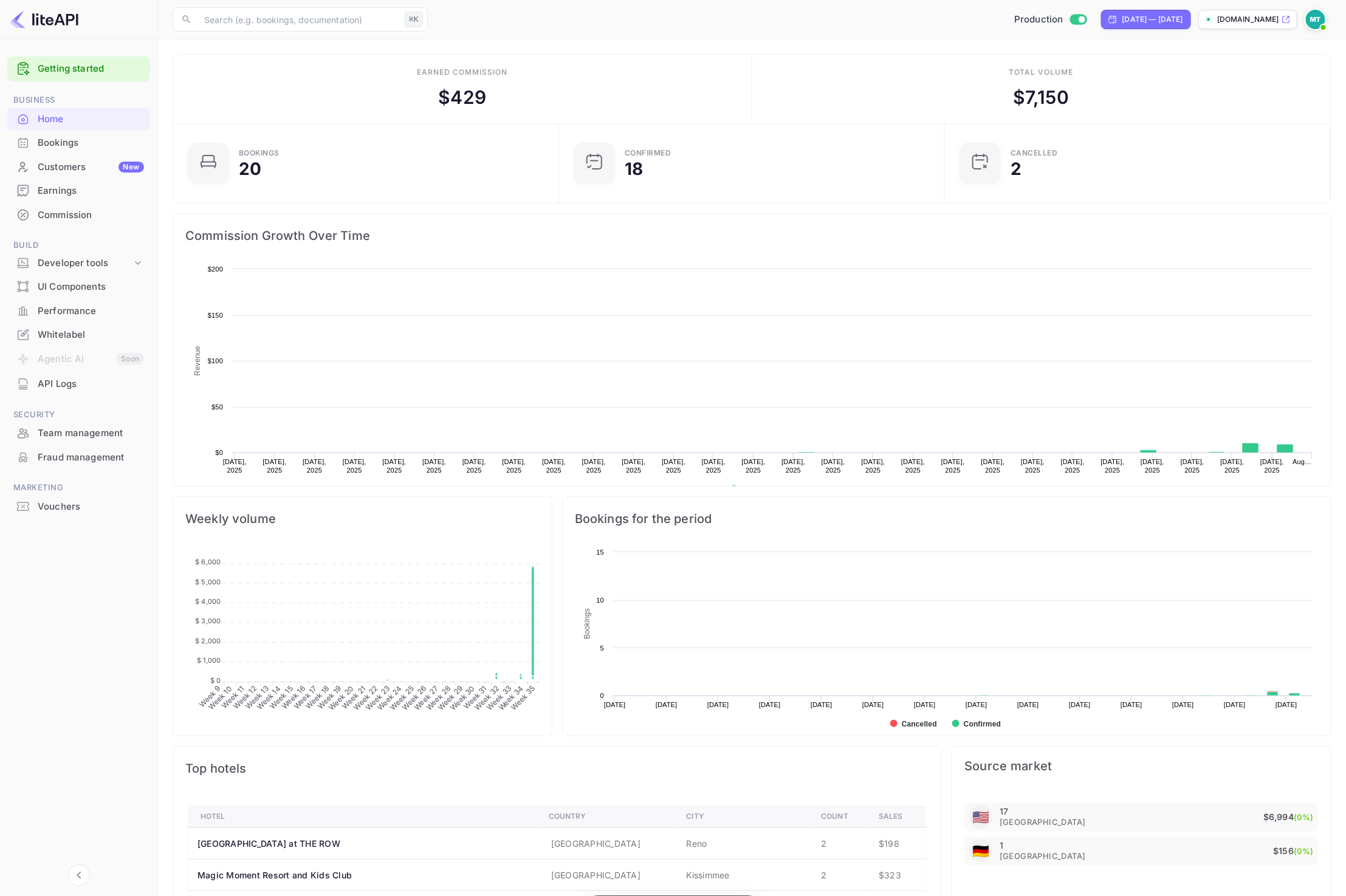
scroll to position [198, 378]
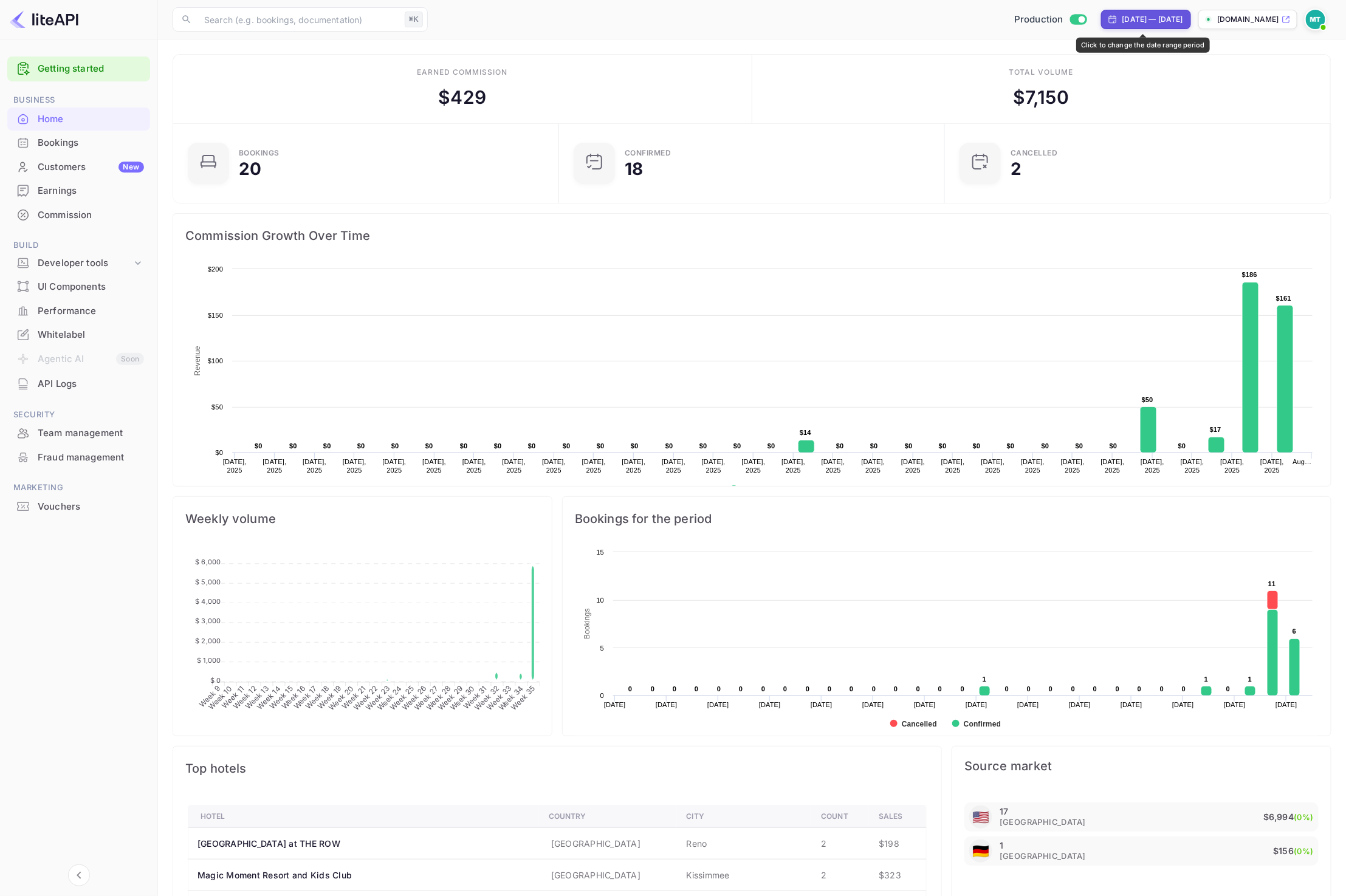
click at [1162, 12] on div "Feb 28, 2025 — Aug 28, 2025" at bounding box center [1146, 19] width 90 height 19
select select "1"
select select "2025"
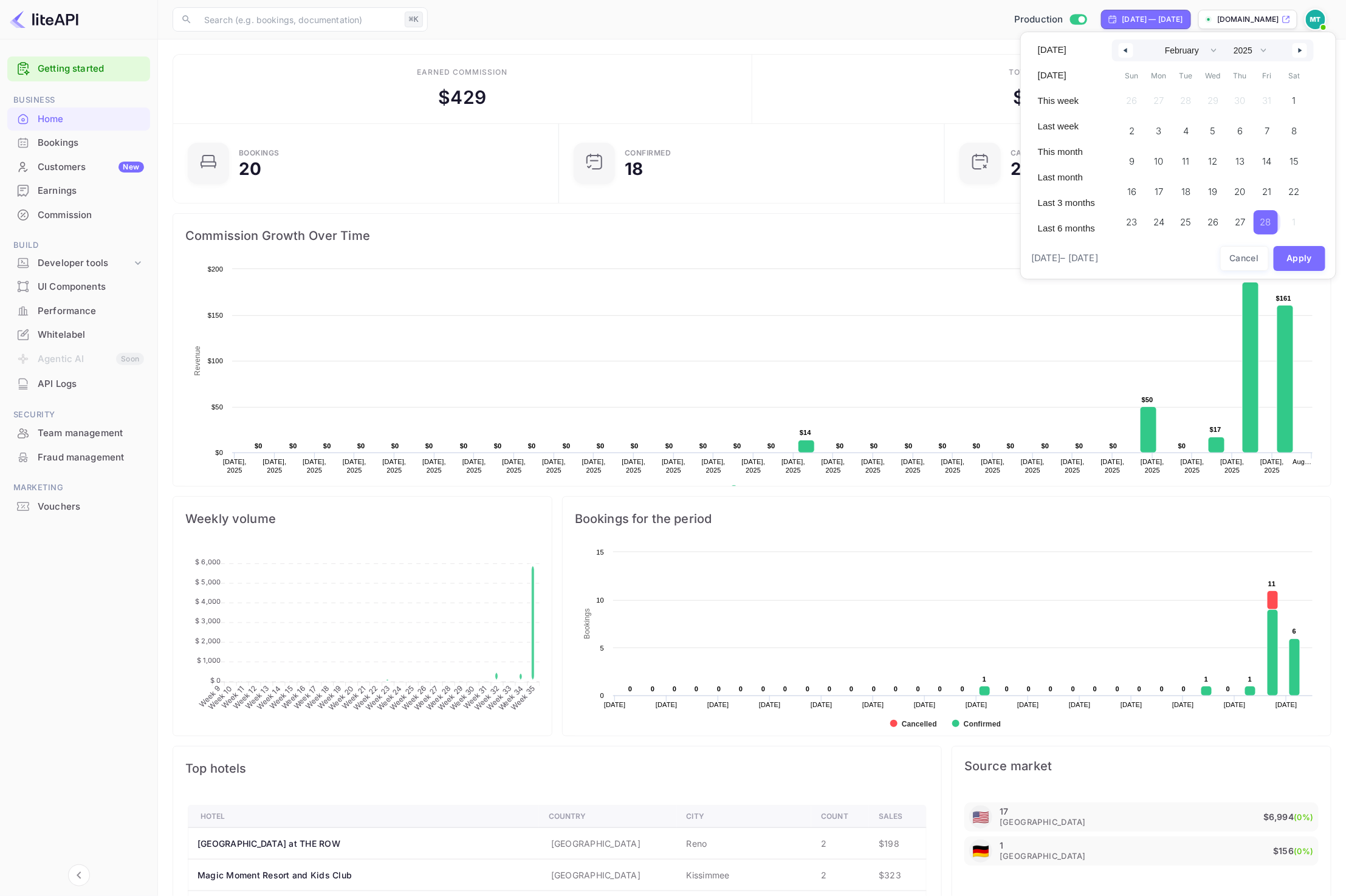
click at [1264, 218] on span "28" at bounding box center [1265, 222] width 11 height 22
click at [1297, 50] on button "button" at bounding box center [1300, 50] width 15 height 15
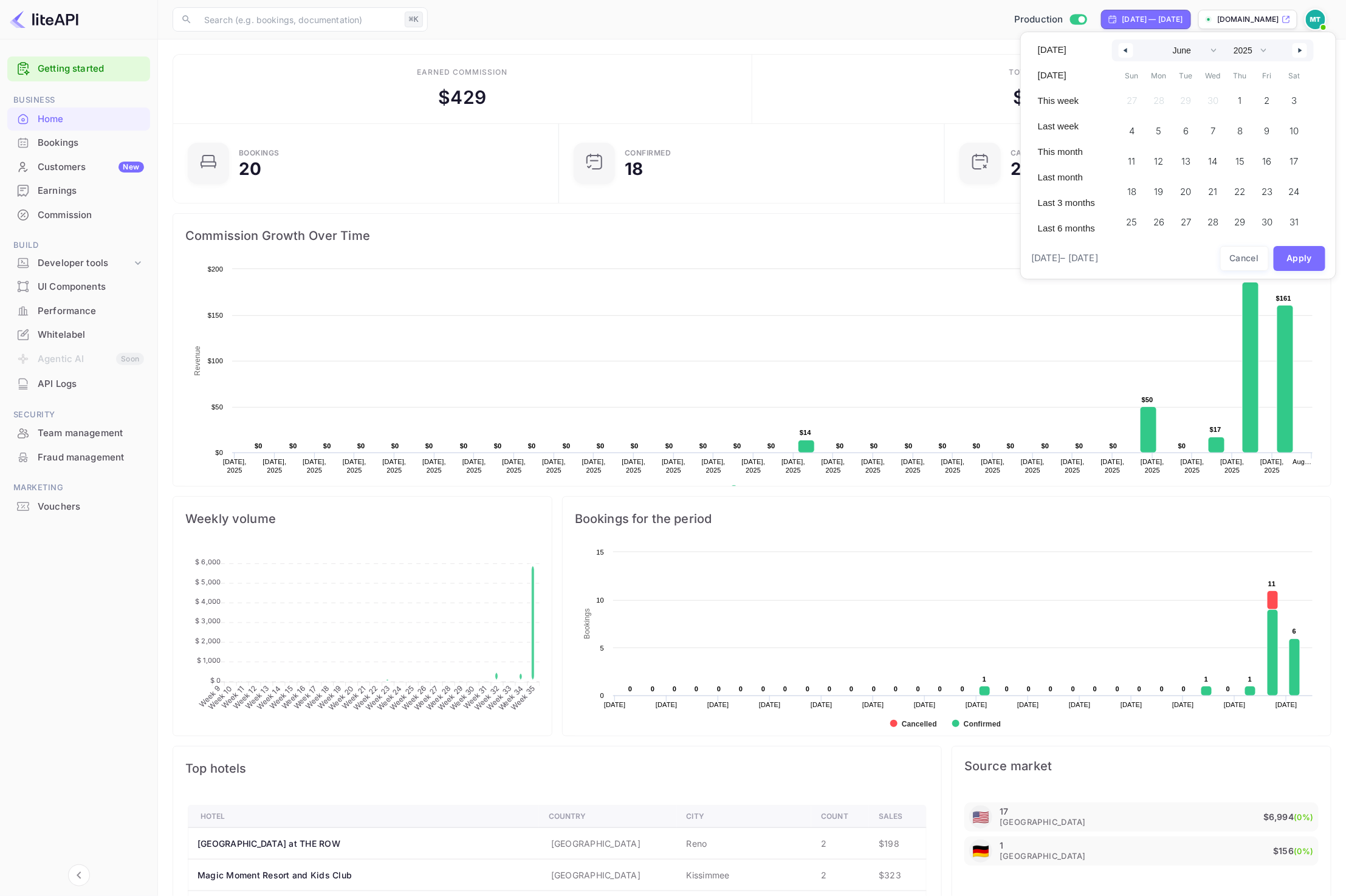
click at [1297, 50] on button "button" at bounding box center [1300, 50] width 15 height 15
drag, startPoint x: 1124, startPoint y: 50, endPoint x: 1164, endPoint y: 87, distance: 54.5
click at [1124, 50] on icon "button" at bounding box center [1123, 50] width 6 height 5
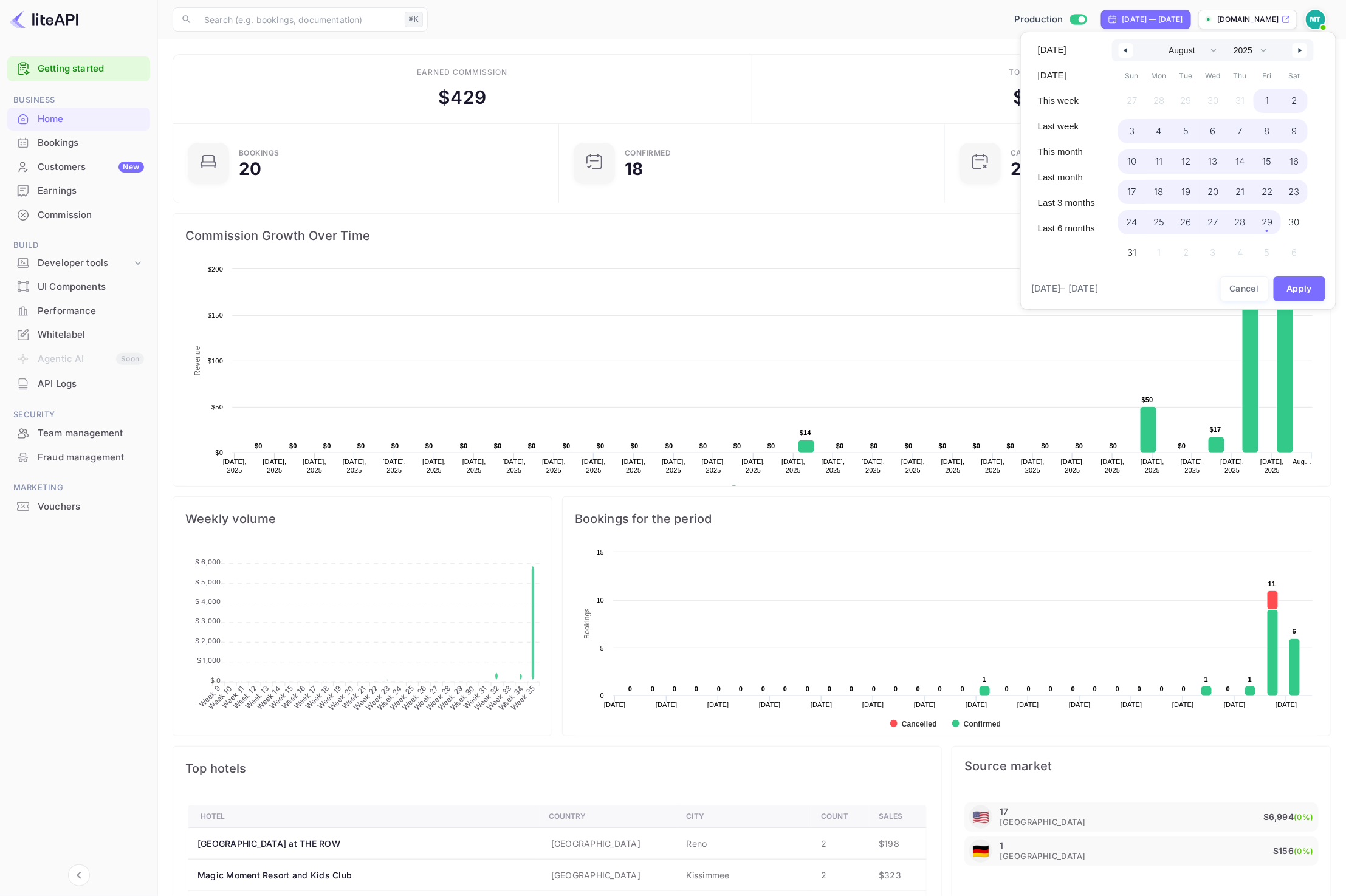
click at [1275, 225] on span "29" at bounding box center [1267, 222] width 28 height 24
select select "1"
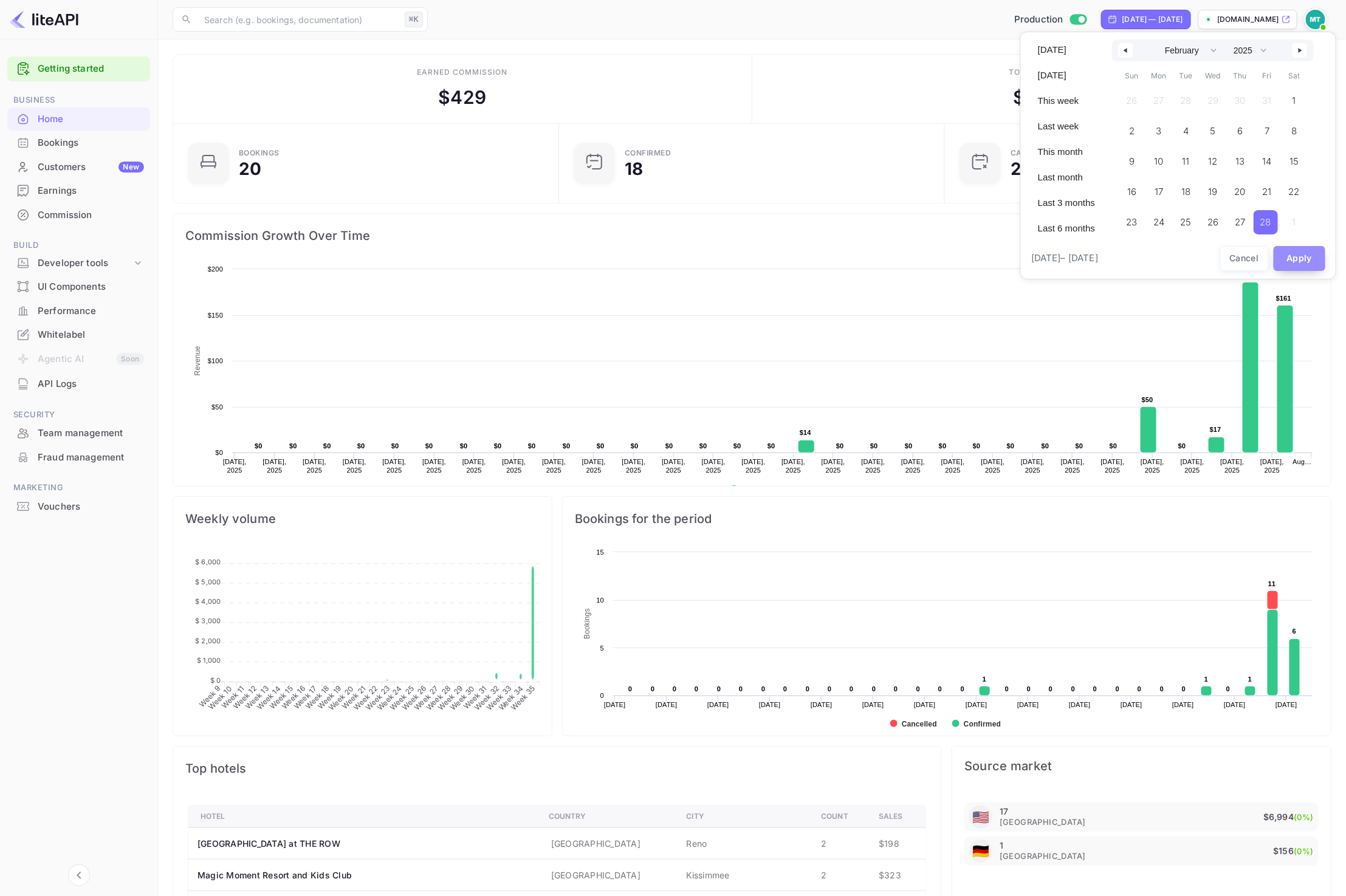
click at [1294, 252] on button "Apply" at bounding box center [1300, 258] width 52 height 25
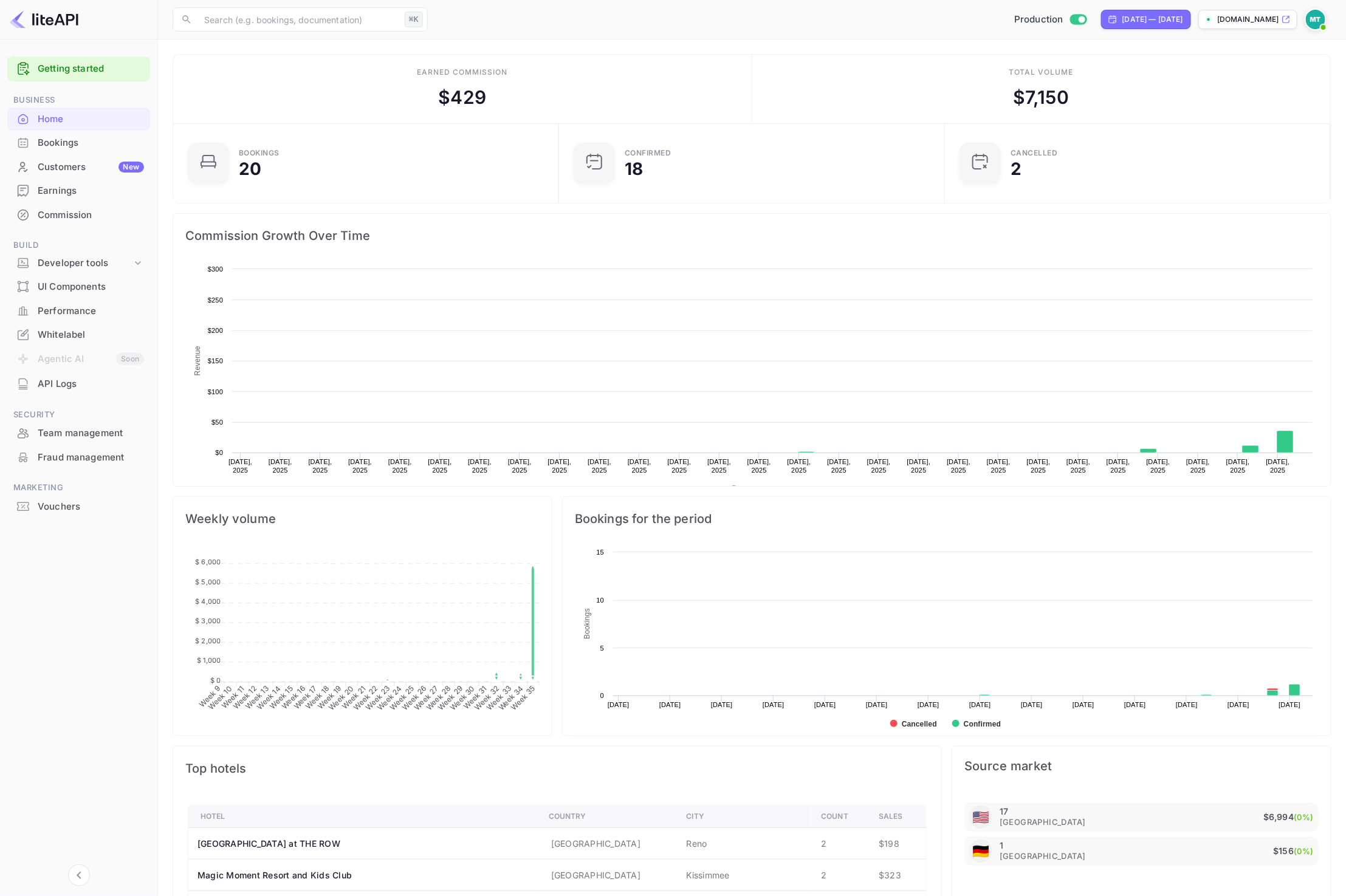
scroll to position [198, 378]
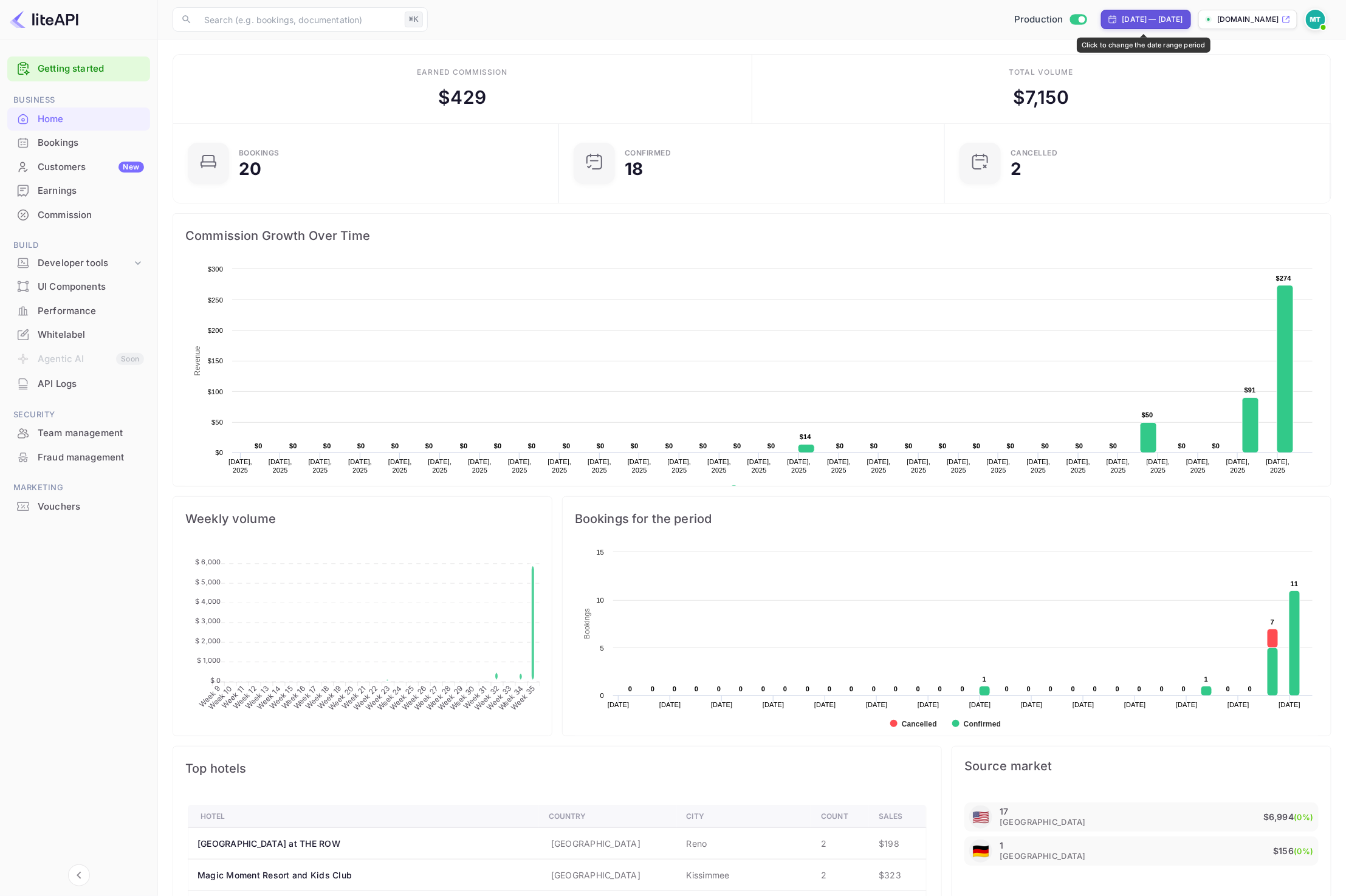
click at [1147, 22] on div "Feb 27, 2025 — Aug 28, 2025" at bounding box center [1152, 19] width 61 height 11
select select "1"
select select "2025"
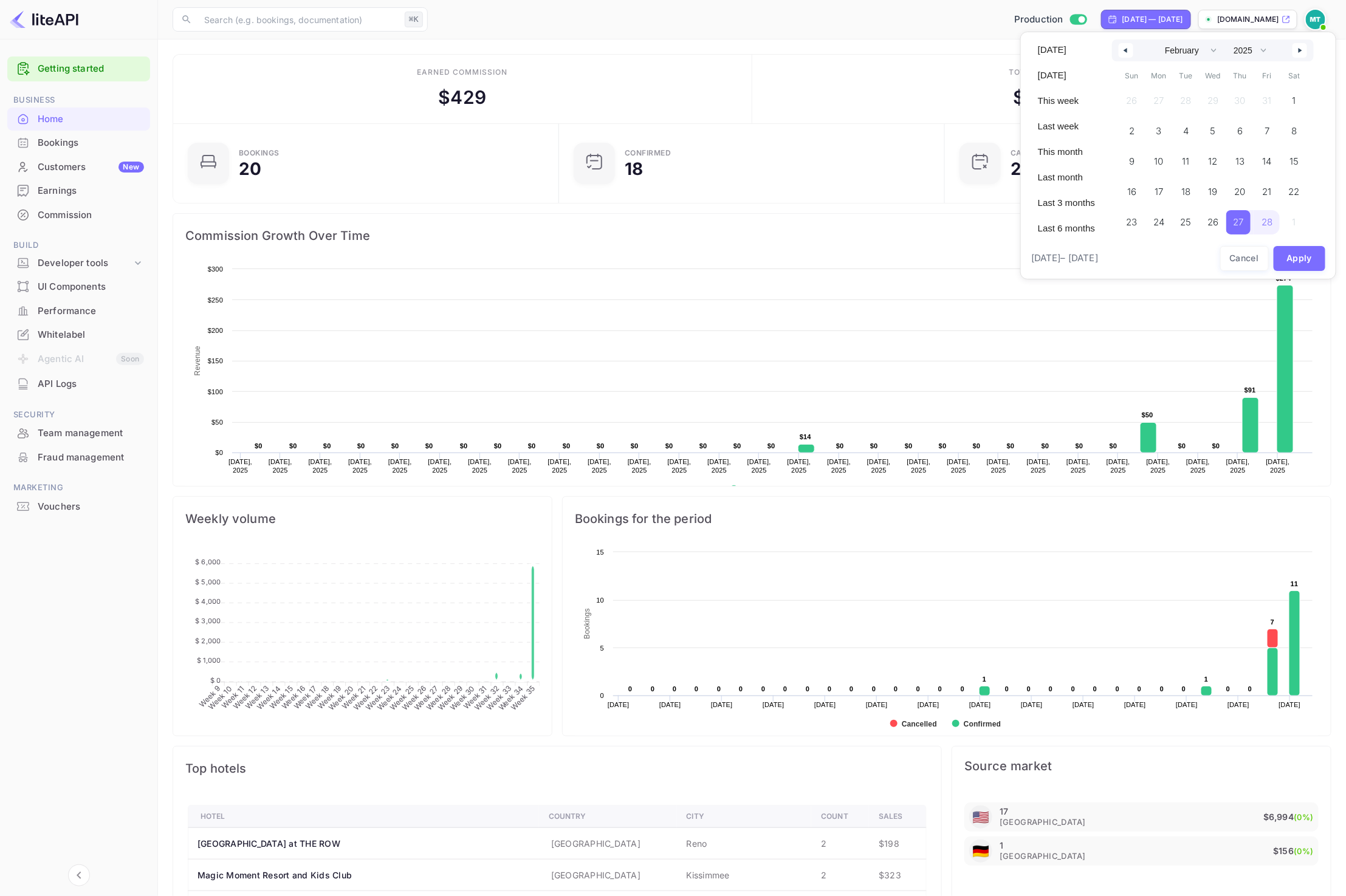
click at [1300, 54] on button "button" at bounding box center [1300, 50] width 15 height 15
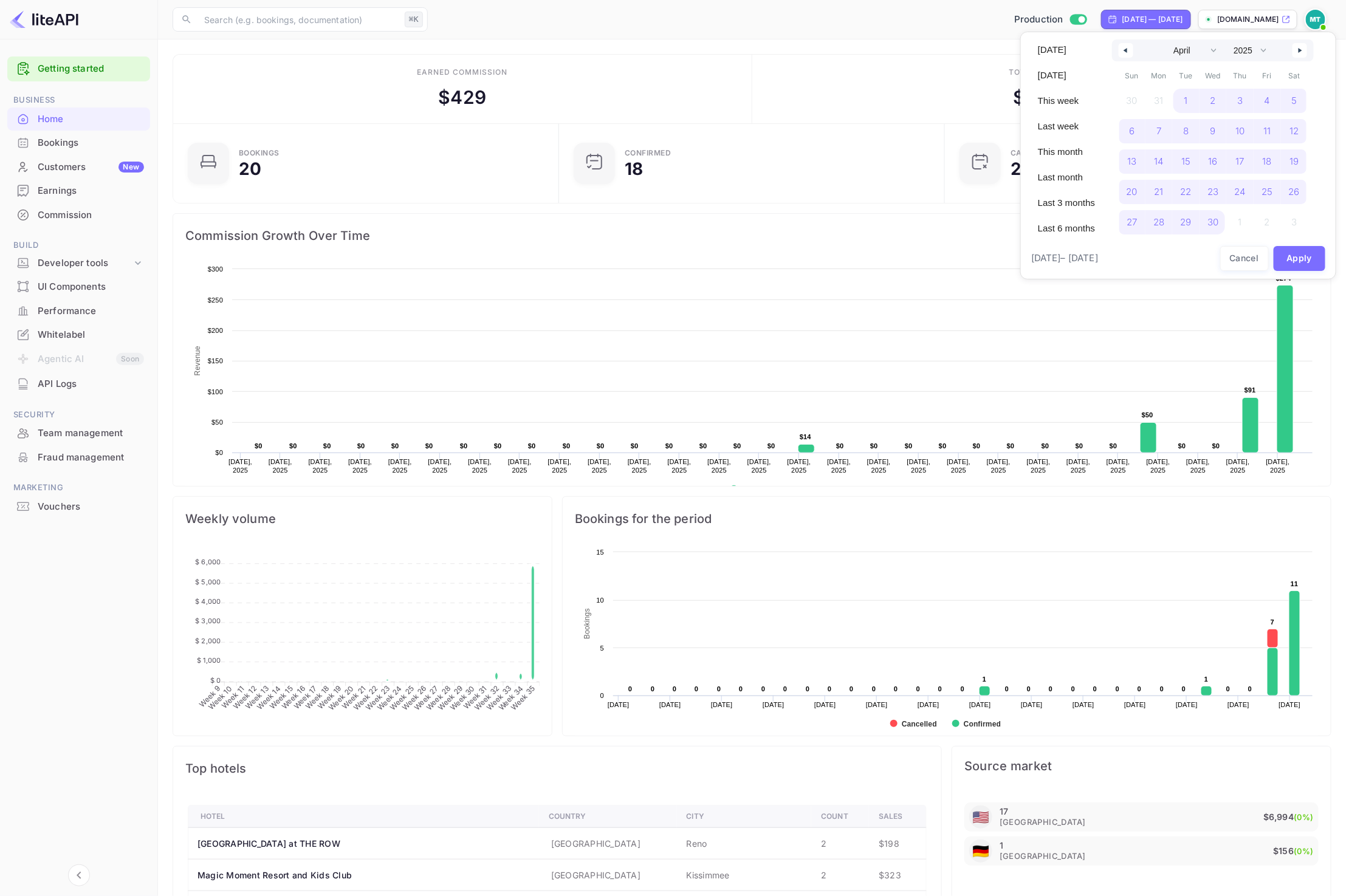
click at [1300, 54] on button "button" at bounding box center [1300, 50] width 15 height 15
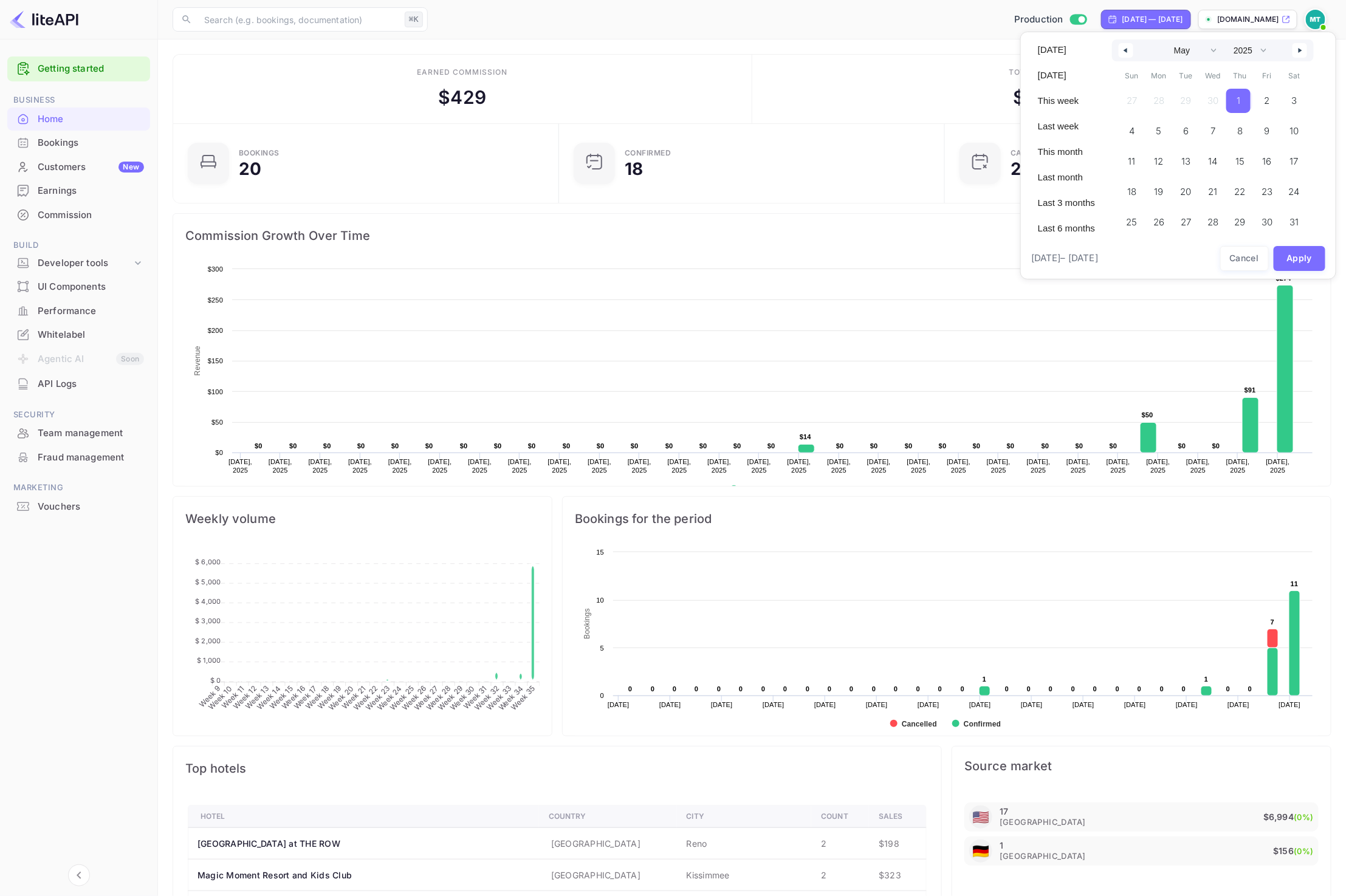
click at [1240, 97] on span "1" at bounding box center [1238, 101] width 24 height 24
click at [1302, 51] on icon "button" at bounding box center [1301, 50] width 6 height 5
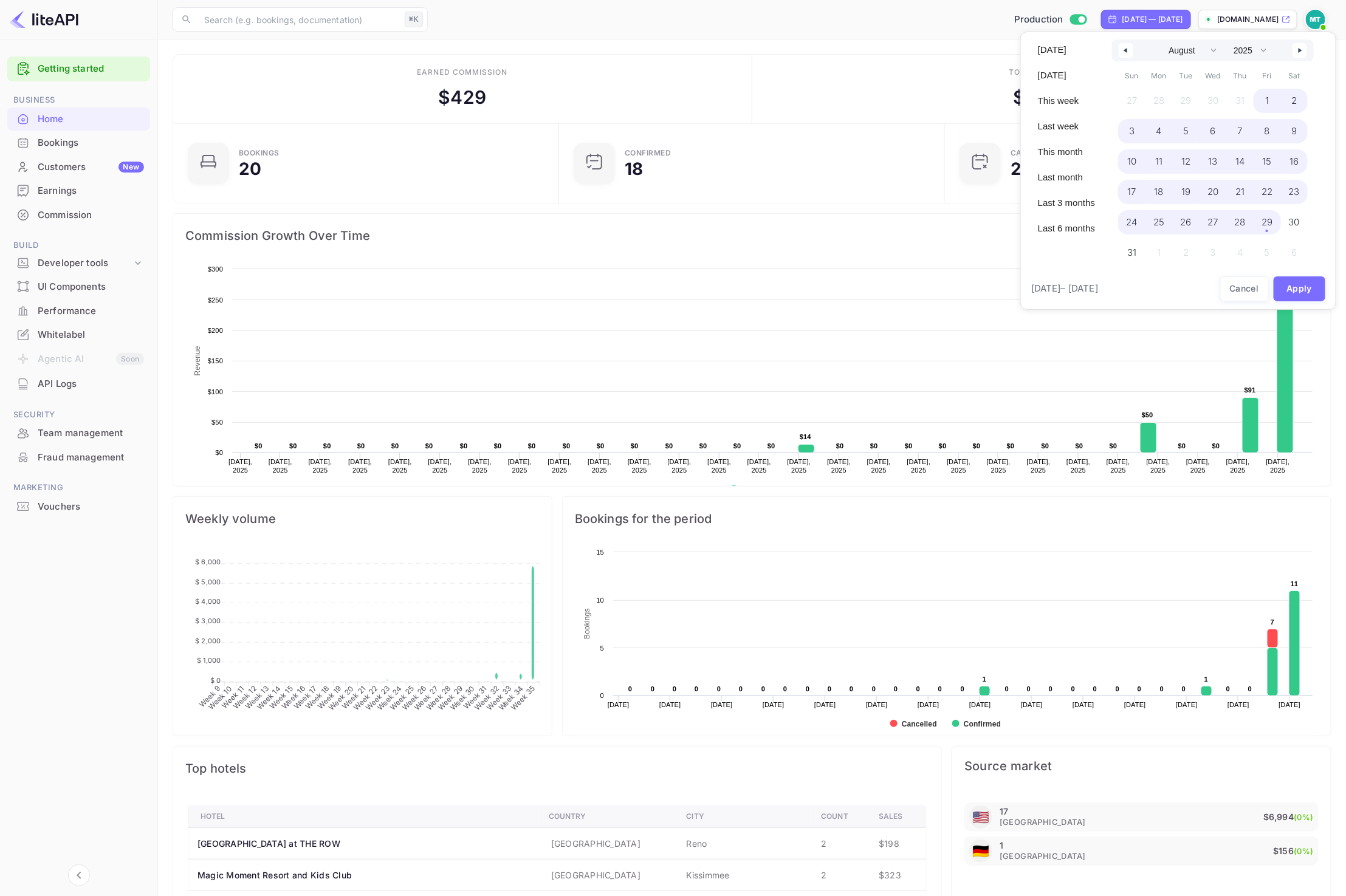
click at [1264, 225] on span "29" at bounding box center [1267, 222] width 11 height 22
click at [1294, 255] on button "Apply" at bounding box center [1300, 258] width 52 height 25
select select "3"
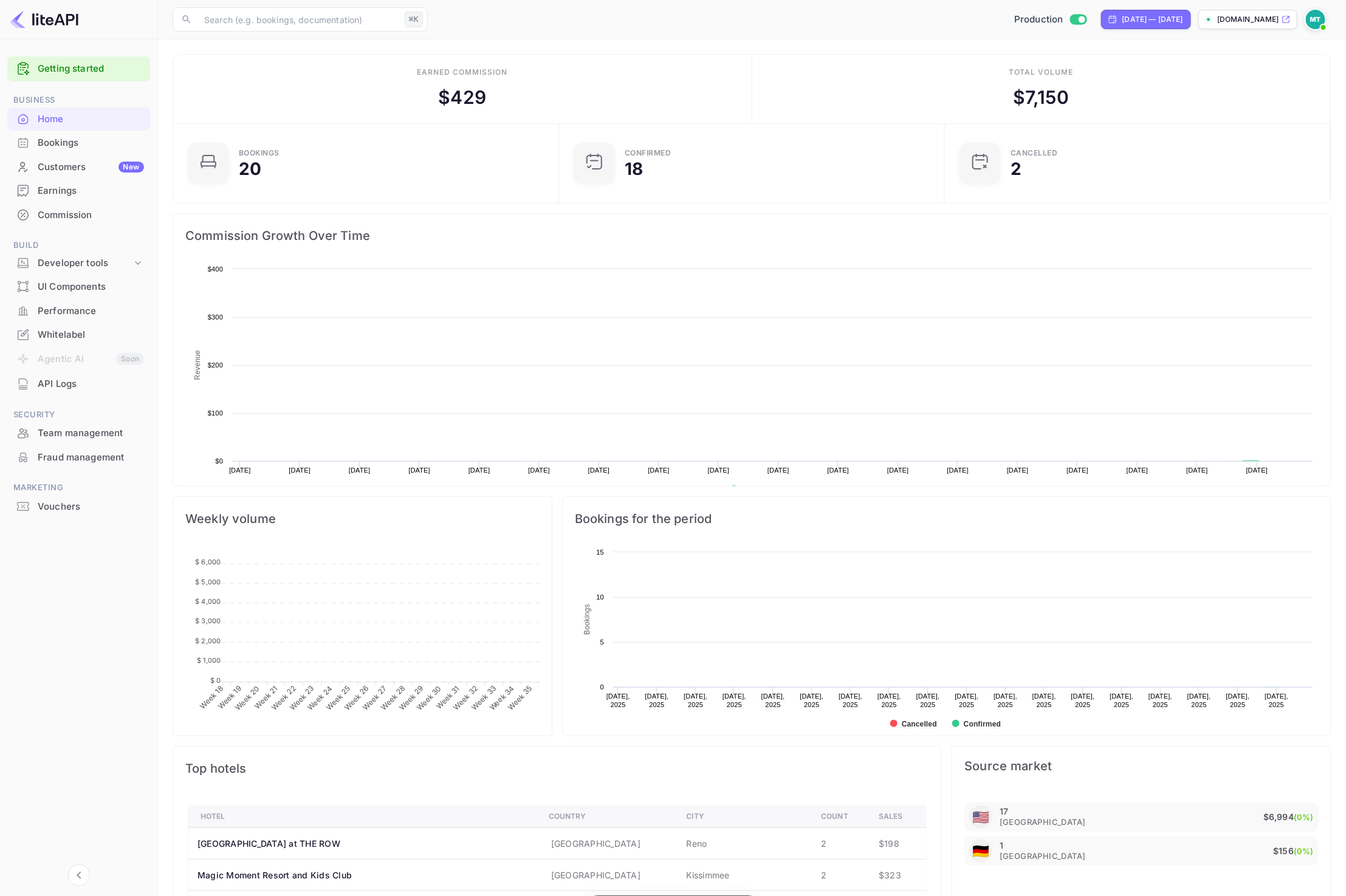
scroll to position [198, 378]
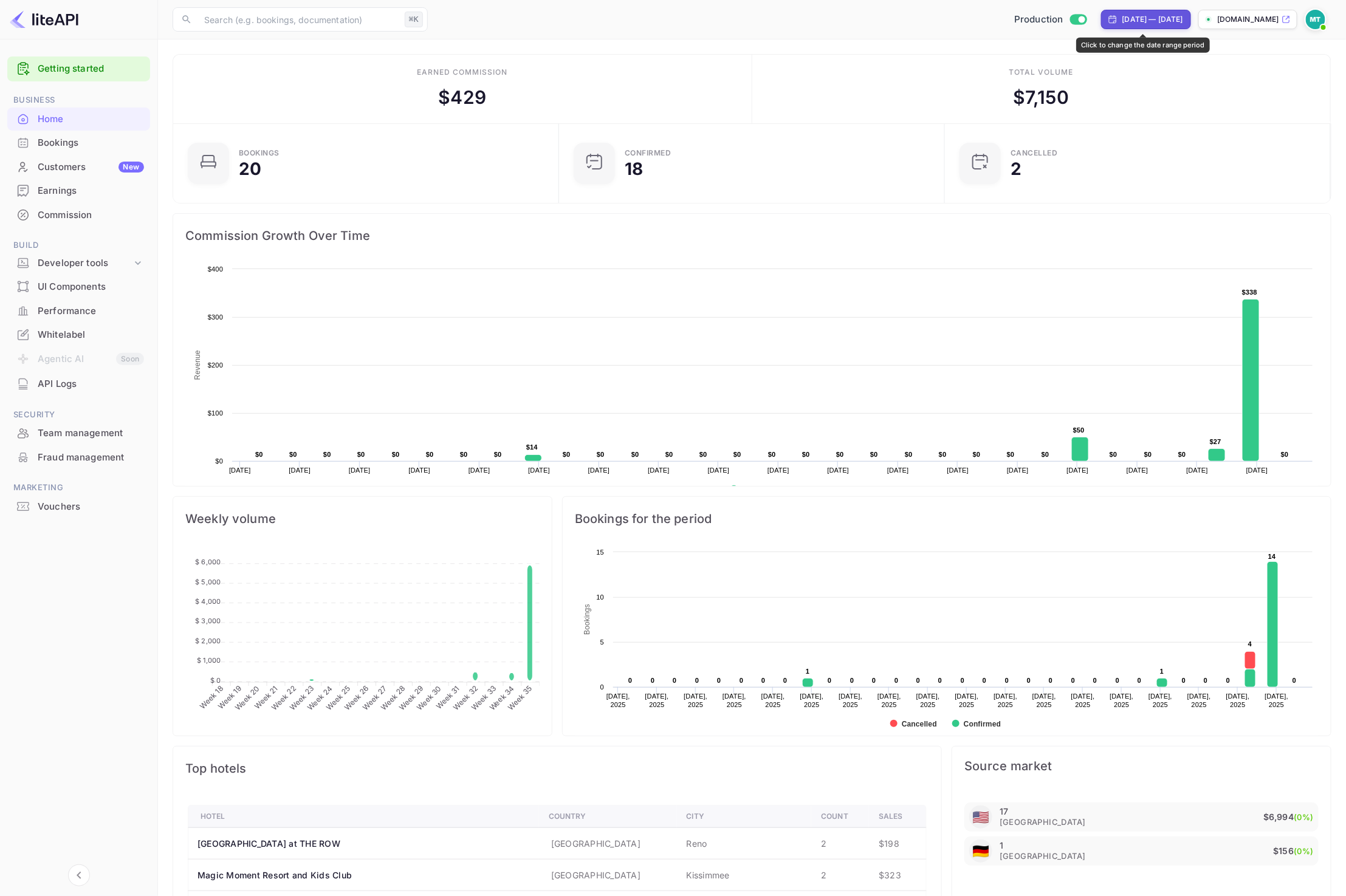
click at [1168, 17] on div "Apr 30, 2025 — Aug 28, 2025" at bounding box center [1152, 19] width 61 height 11
select select "3"
select select "2025"
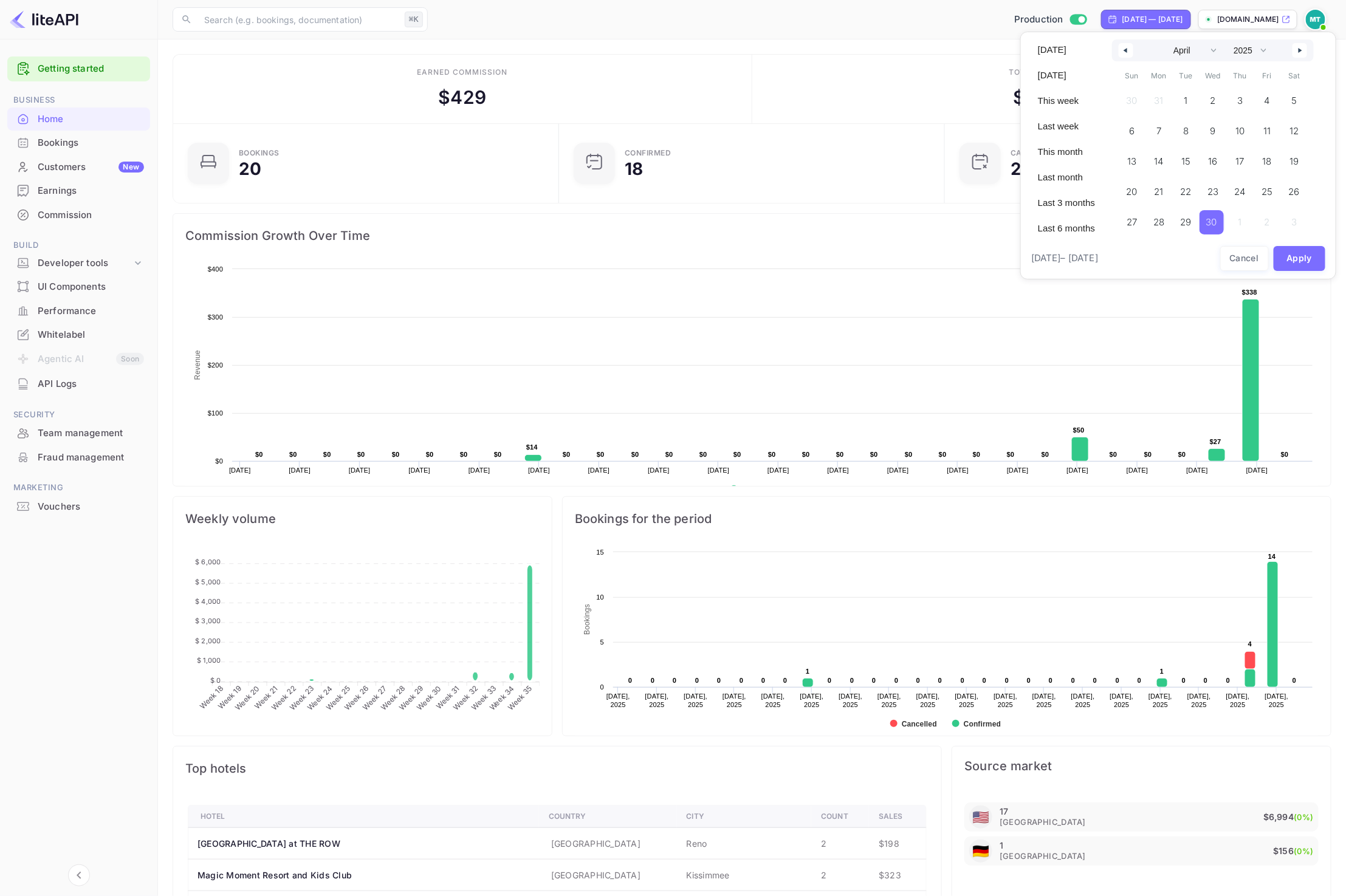
click at [1126, 51] on icon "button" at bounding box center [1123, 50] width 6 height 5
click at [1298, 50] on icon "button" at bounding box center [1301, 50] width 6 height 5
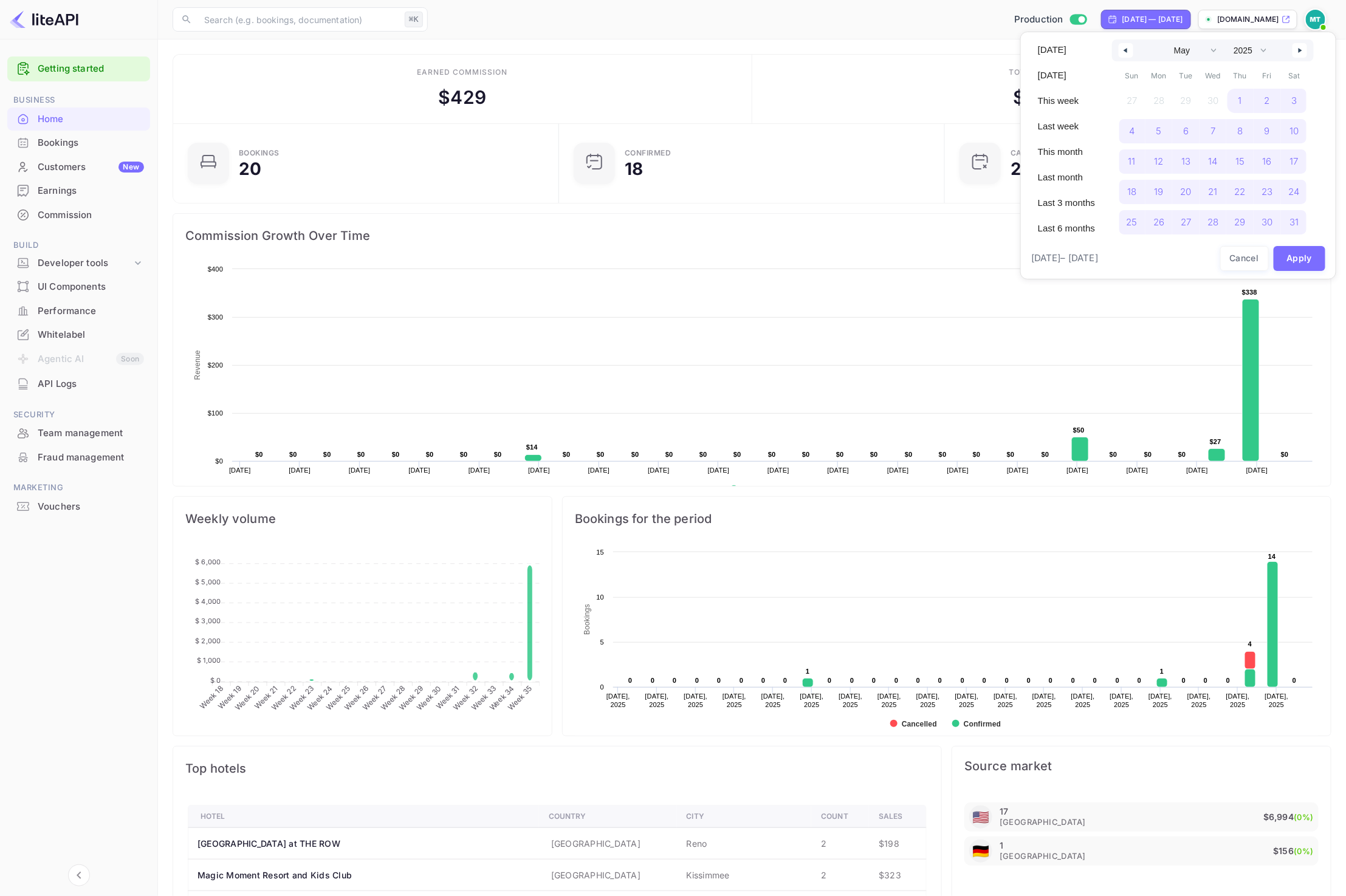
click at [1298, 50] on icon "button" at bounding box center [1301, 50] width 6 height 5
click at [1124, 52] on icon "button" at bounding box center [1123, 50] width 6 height 5
click at [1184, 94] on span "1" at bounding box center [1185, 101] width 3 height 22
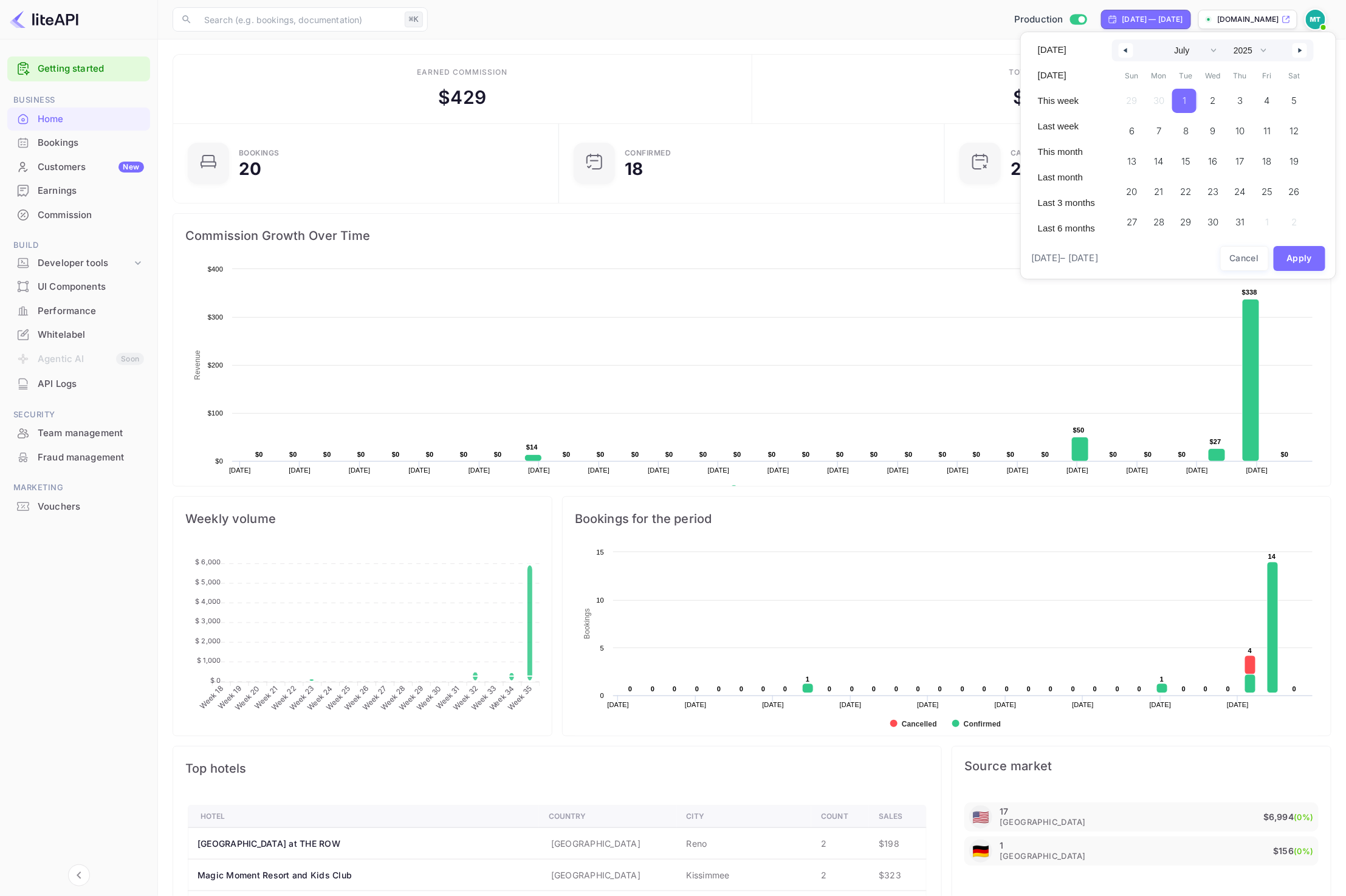
click at [1298, 49] on icon "button" at bounding box center [1301, 50] width 6 height 5
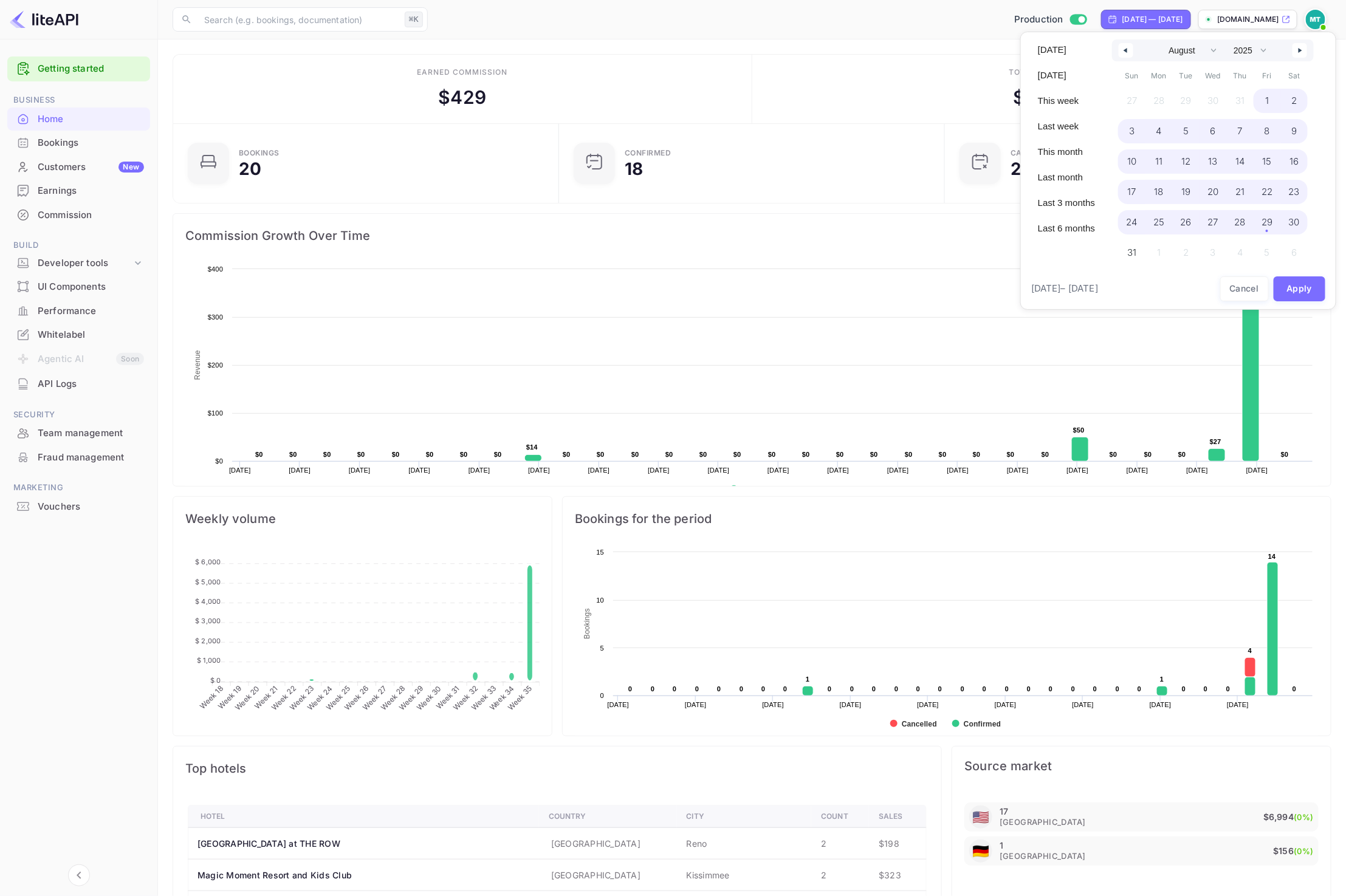
click at [1290, 225] on span "30" at bounding box center [1294, 222] width 11 height 22
click at [1298, 258] on button "Apply" at bounding box center [1300, 258] width 52 height 25
select select "5"
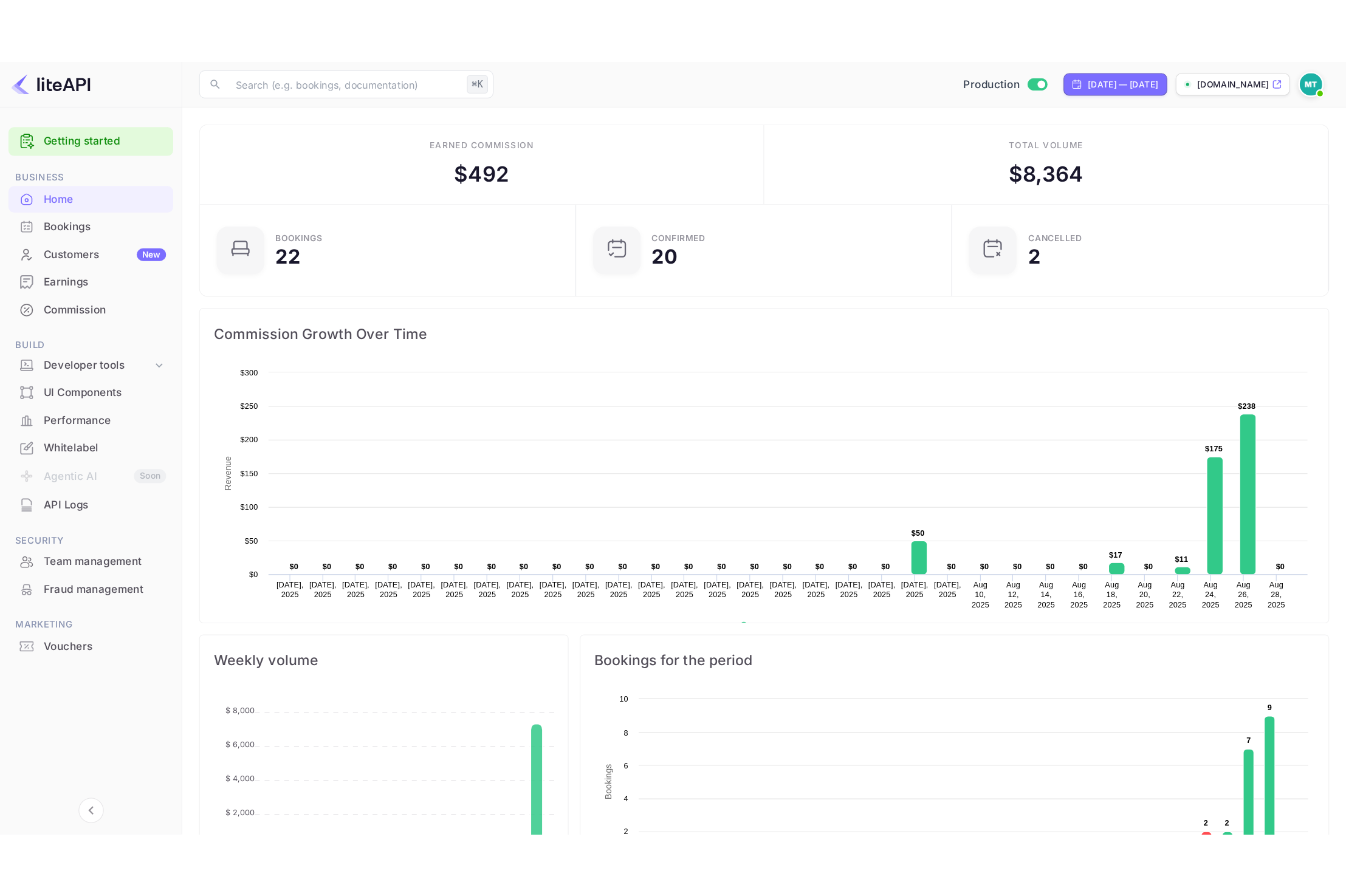
scroll to position [198, 378]
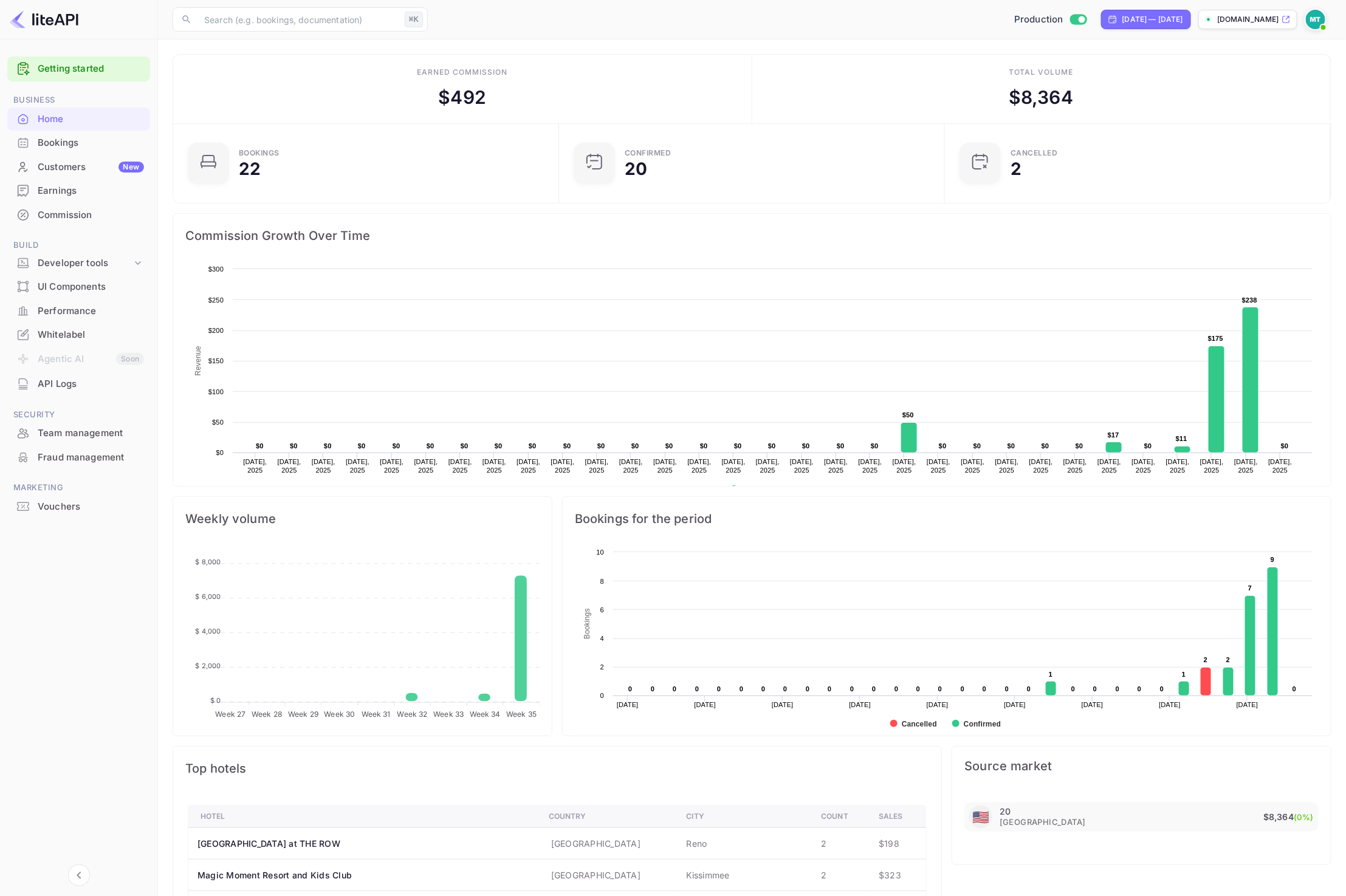
click at [698, 20] on div "Production Jun 30, 2025 — Aug 29, 2025 zzzello.com" at bounding box center [881, 19] width 899 height 22
click at [793, 65] on div "Total volume $ 8,364" at bounding box center [1041, 89] width 579 height 69
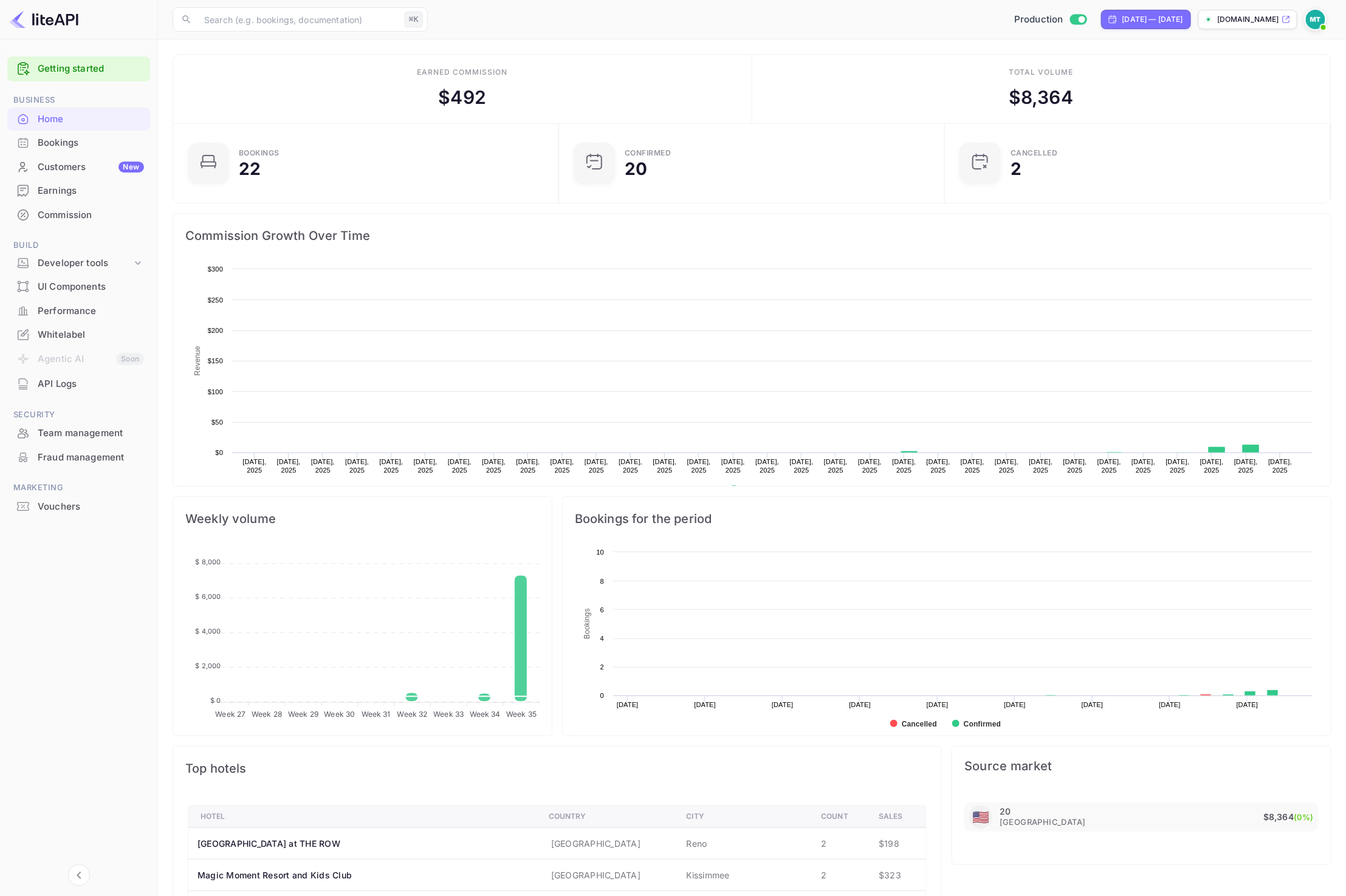
scroll to position [198, 378]
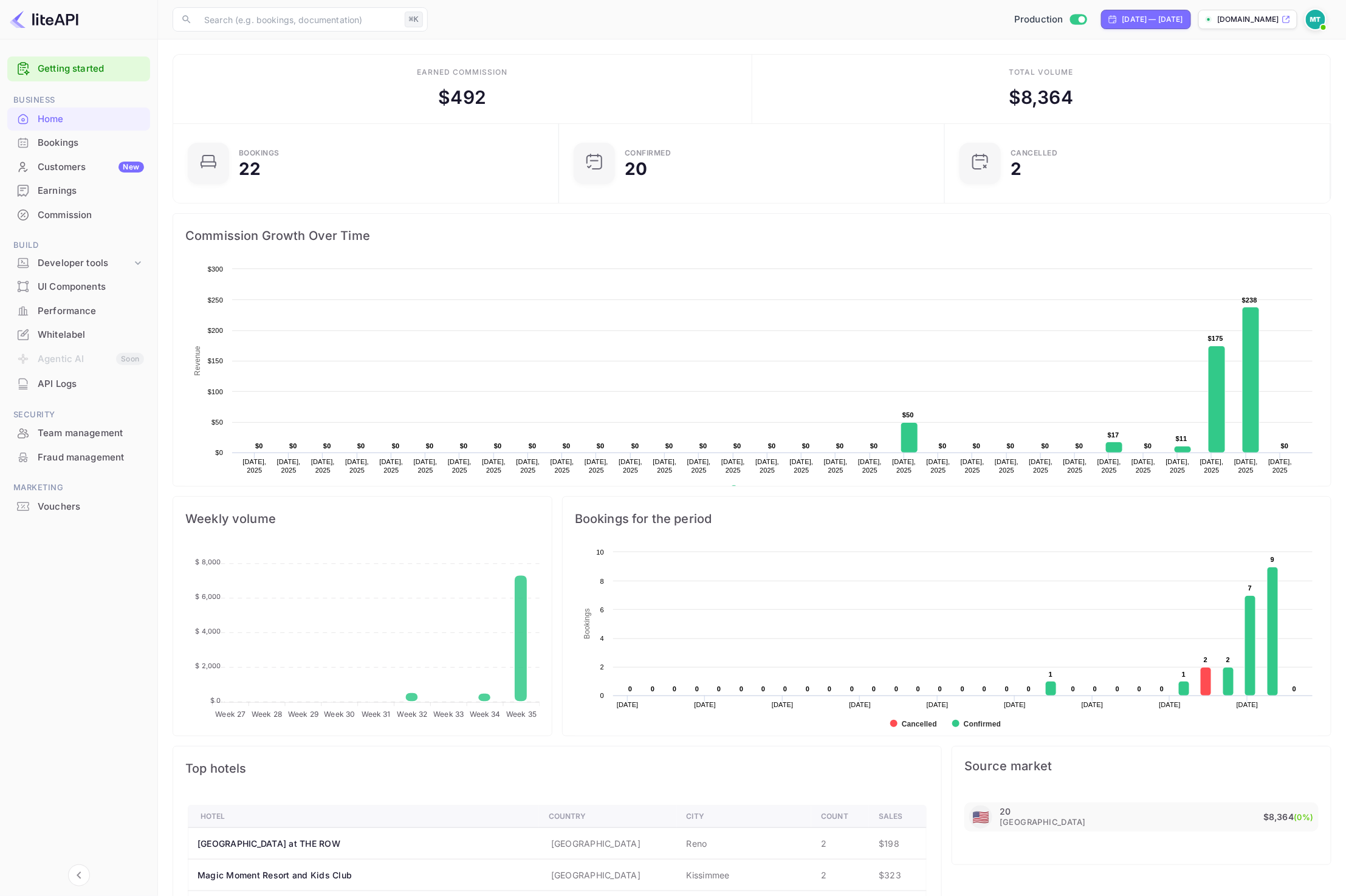
click at [731, 49] on main "Earned commission $ 492 Total volume $ 8,364 Bookings 22 Confirmed 20 CANCELLED…" at bounding box center [752, 622] width 1188 height 1166
click at [746, 46] on main "Earned commission $ 492 Total volume $ 8,364 Bookings 22 Confirmed 20 CANCELLED…" at bounding box center [752, 622] width 1188 height 1166
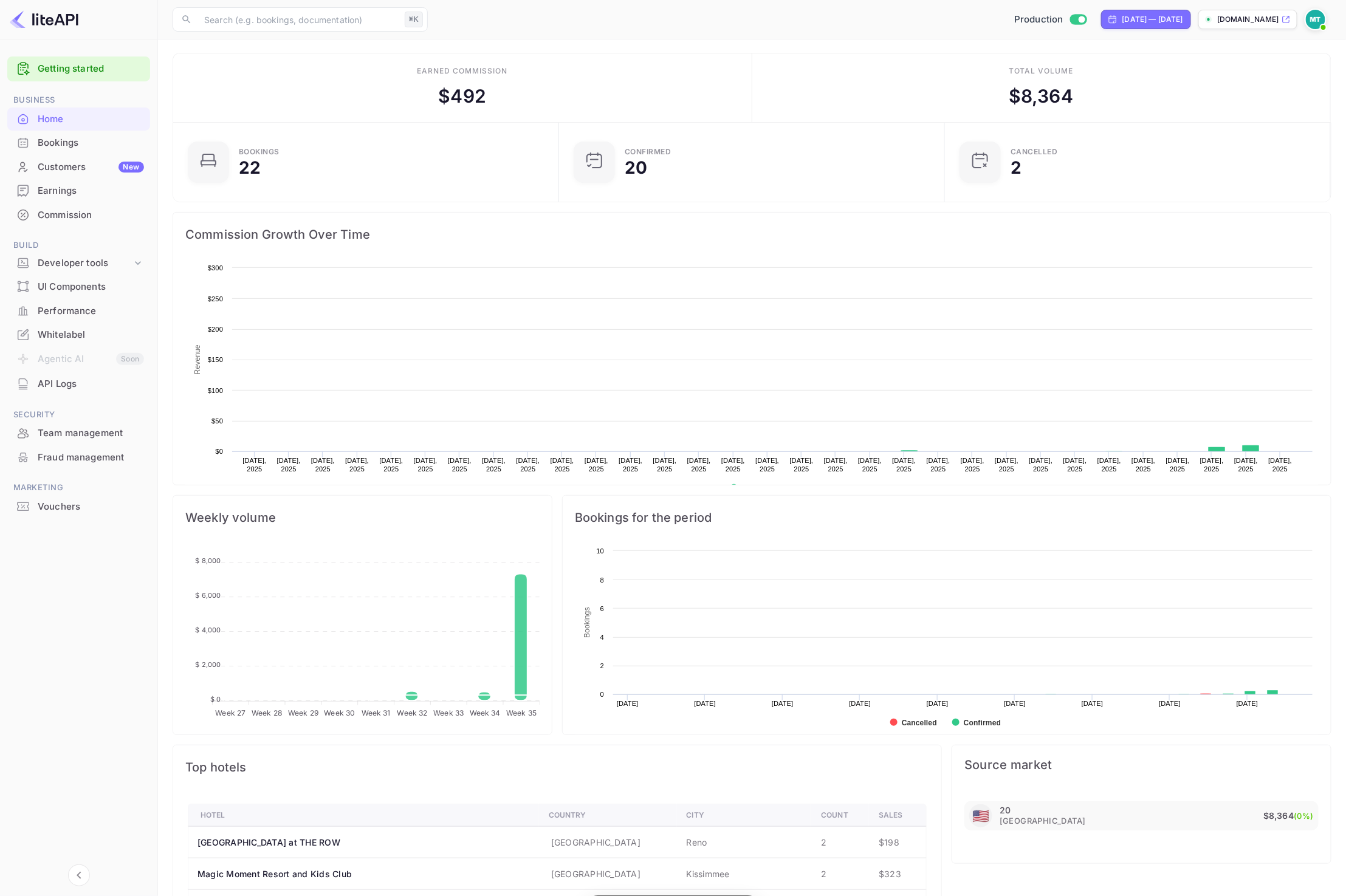
scroll to position [198, 378]
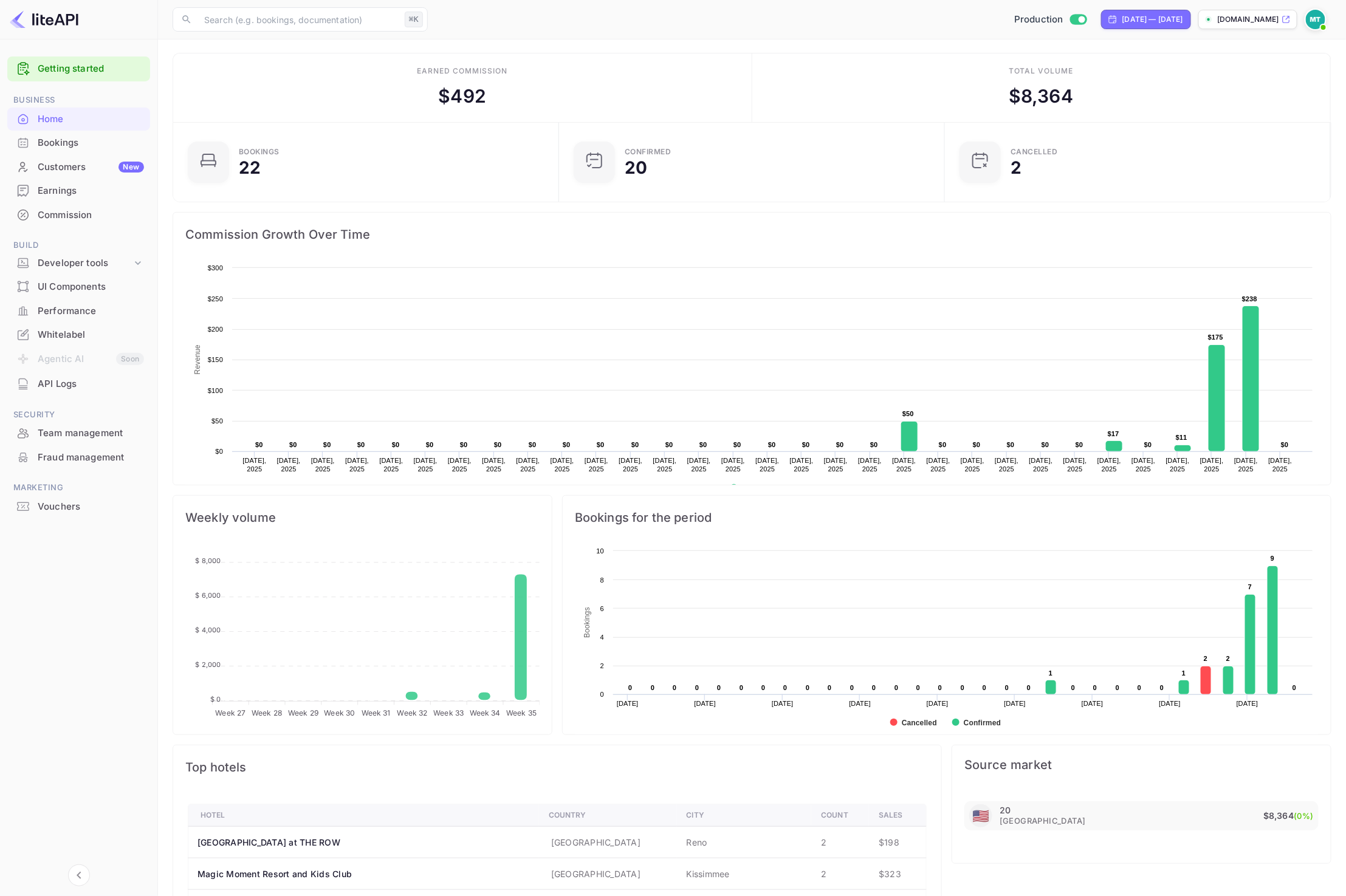
click at [748, 42] on main "Earned commission $ 492 Total volume $ 8,364 Bookings 22 Confirmed 20 CANCELLED…" at bounding box center [752, 621] width 1188 height 1166
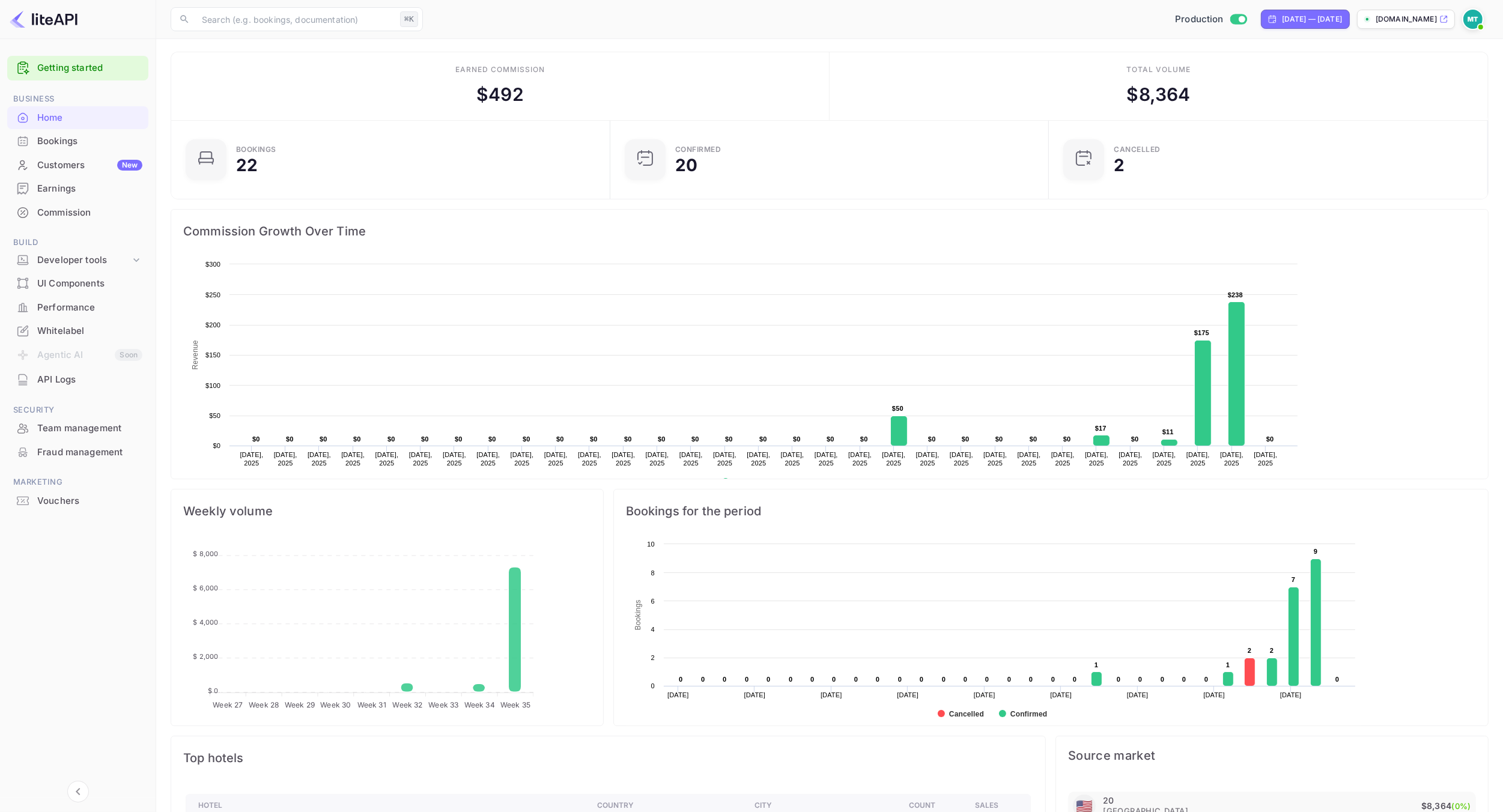
scroll to position [195, 431]
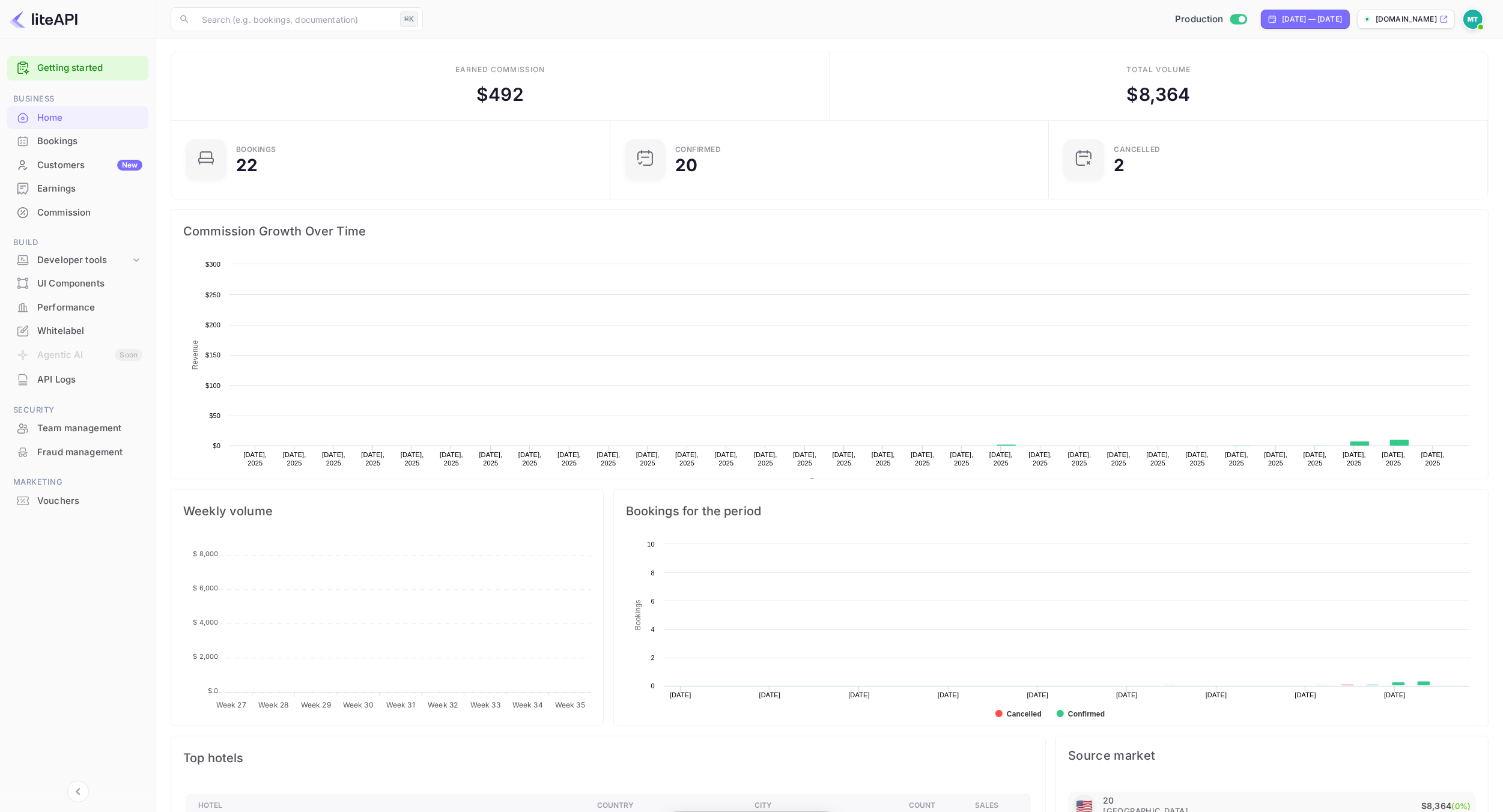
scroll to position [195, 431]
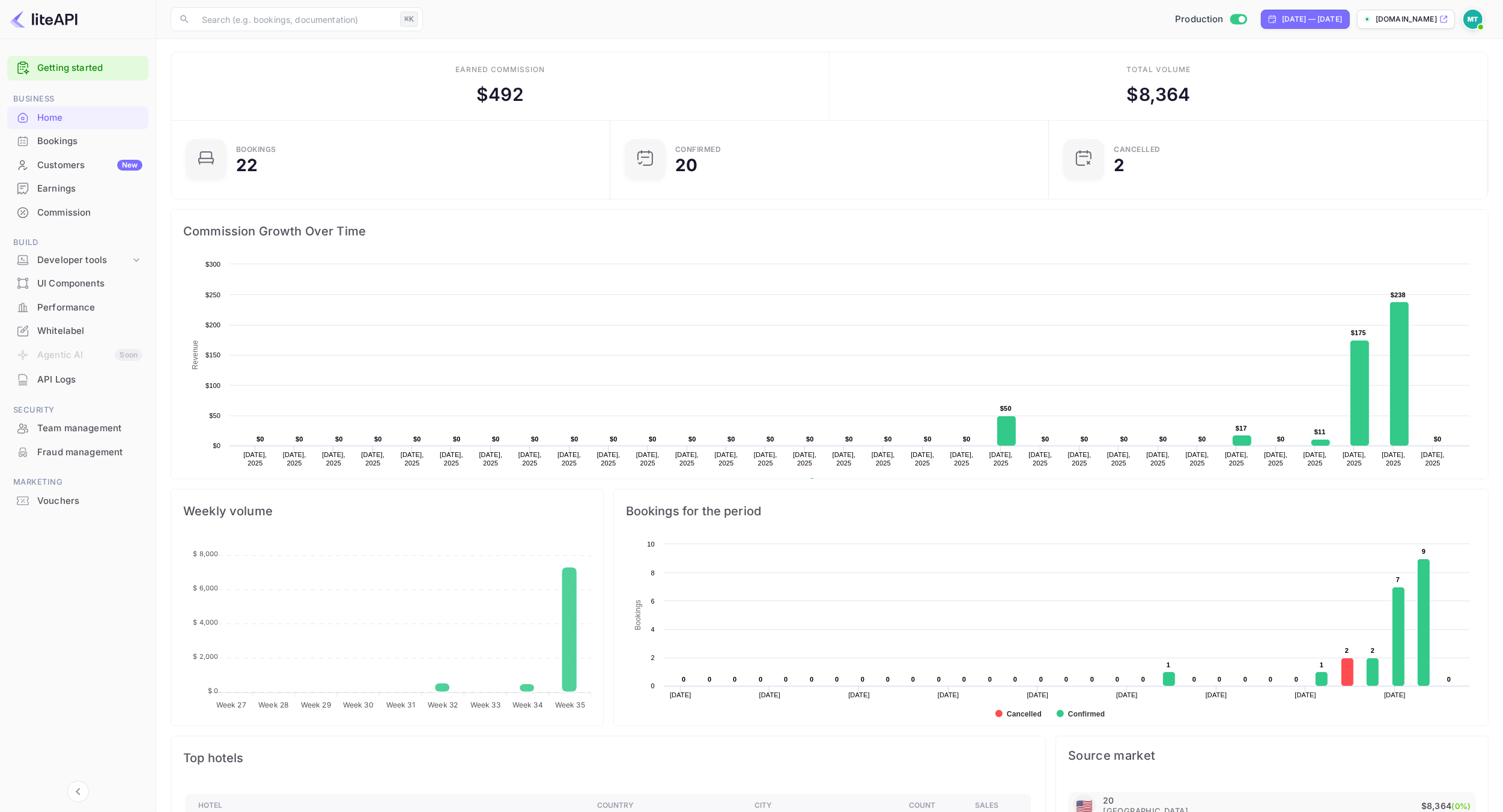
click at [826, 41] on main "Earned commission $ 492 Total volume $ 8,364 Bookings 22 Confirmed 20 CANCELLED…" at bounding box center [830, 613] width 1347 height 1152
